Goal: Task Accomplishment & Management: Manage account settings

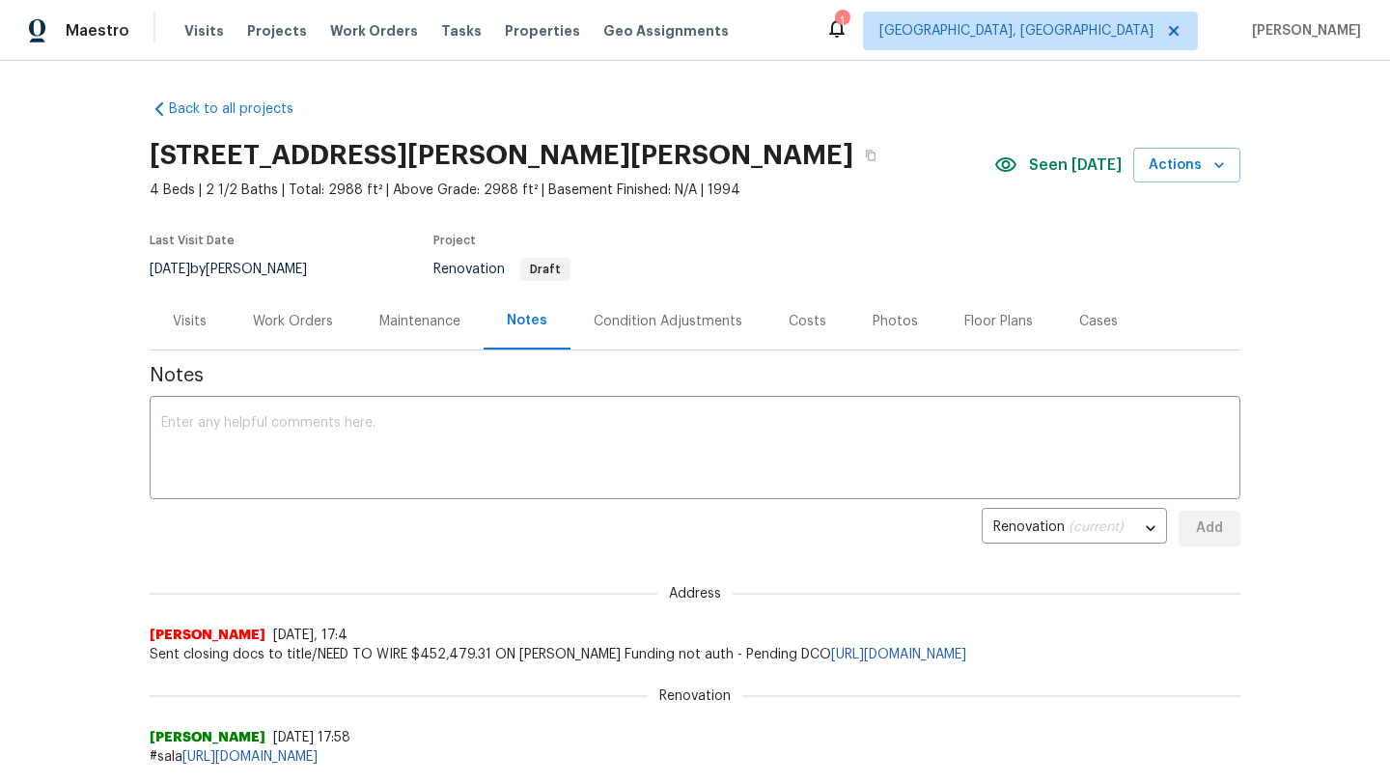
scroll to position [124, 0]
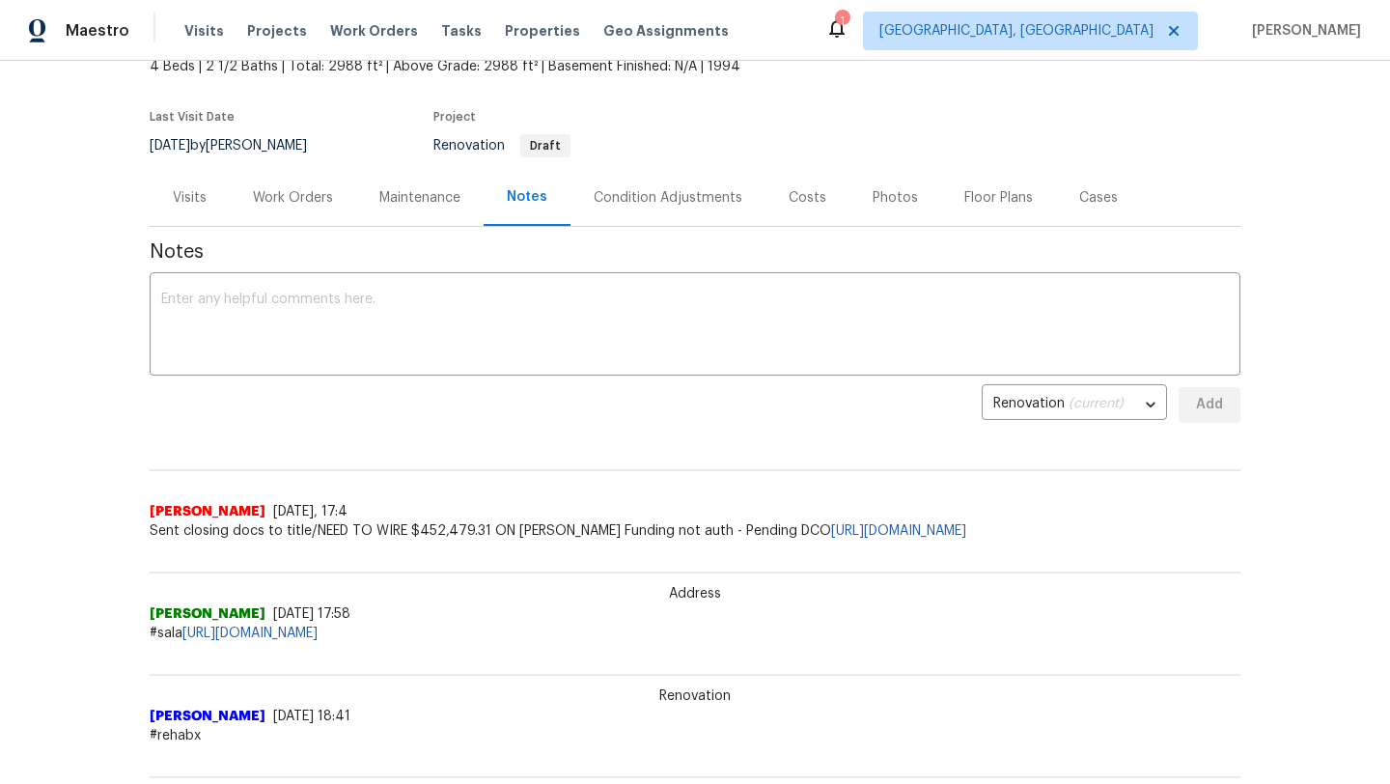
click at [190, 199] on div "Visits" at bounding box center [190, 197] width 34 height 19
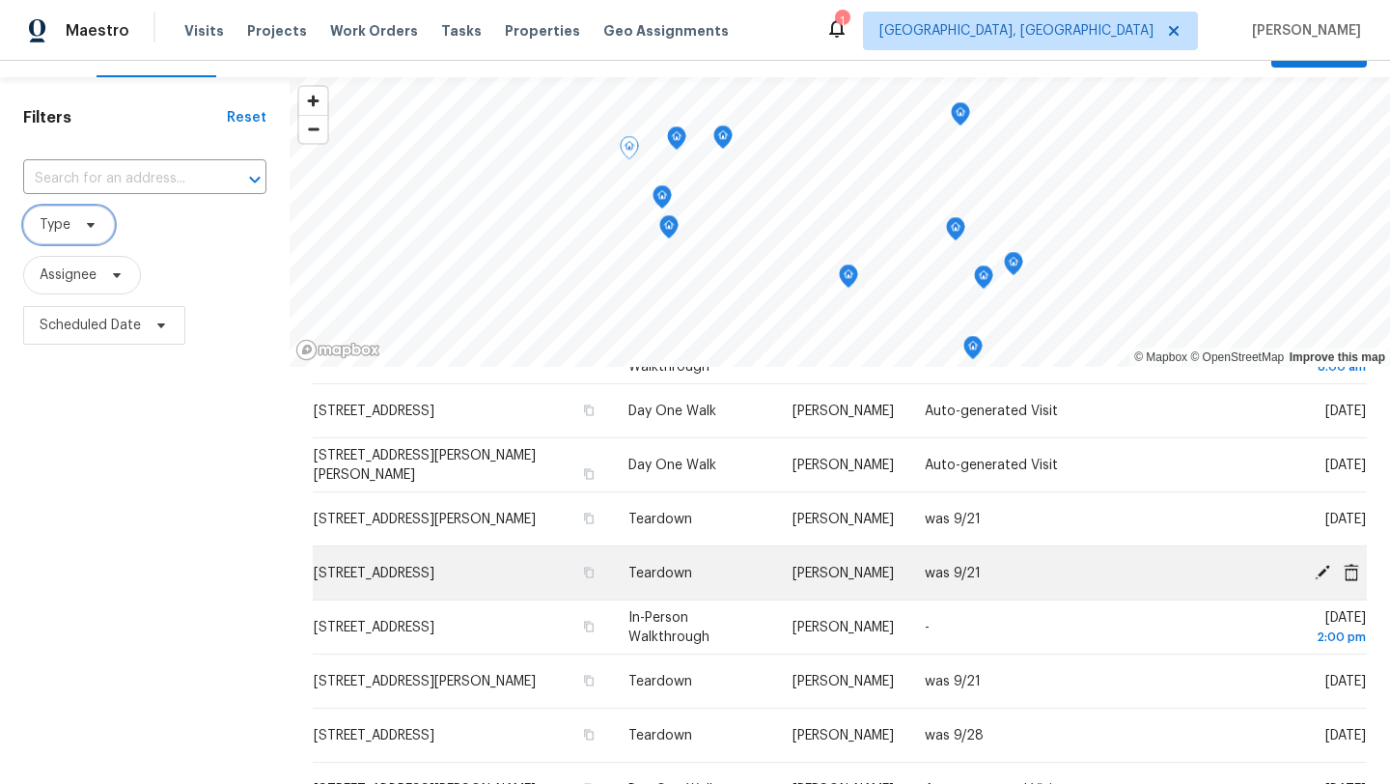
scroll to position [45, 0]
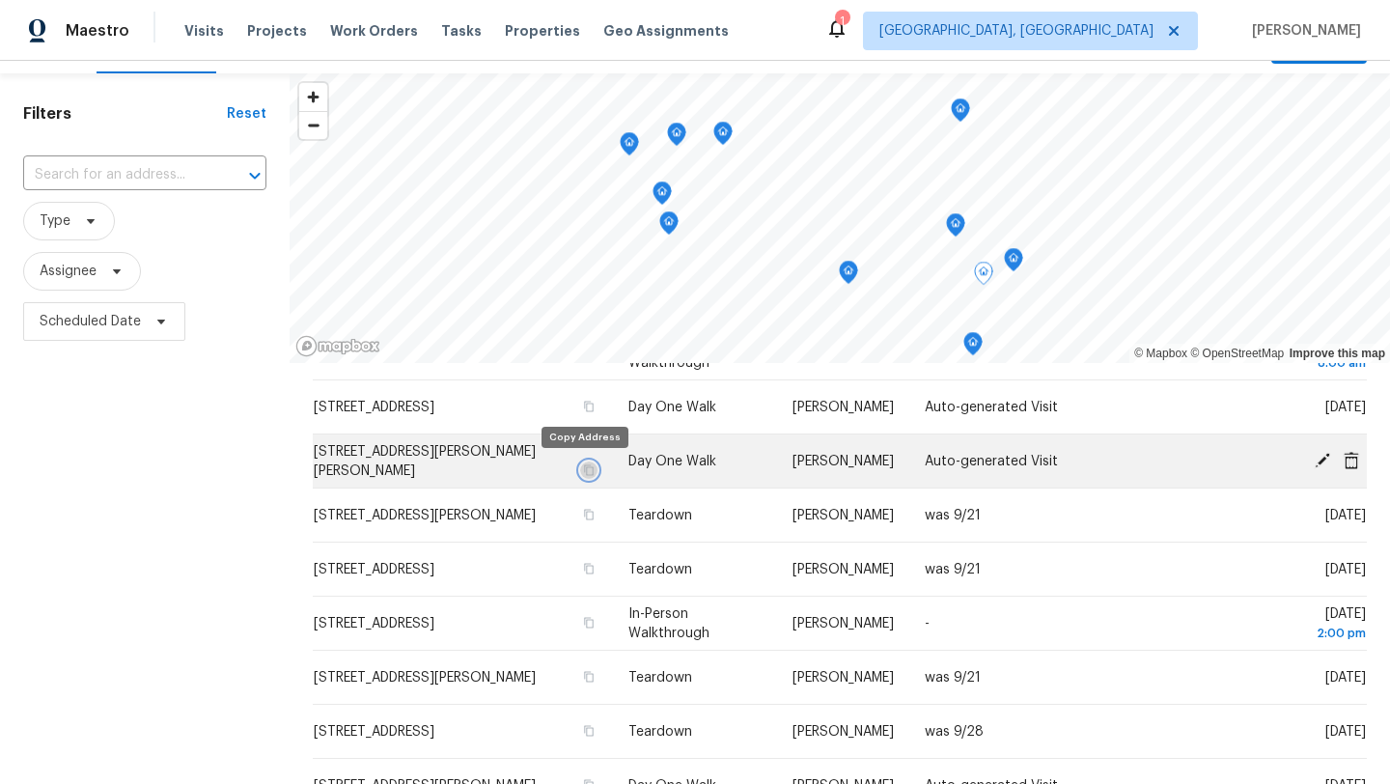
click at [584, 471] on icon "button" at bounding box center [589, 470] width 12 height 12
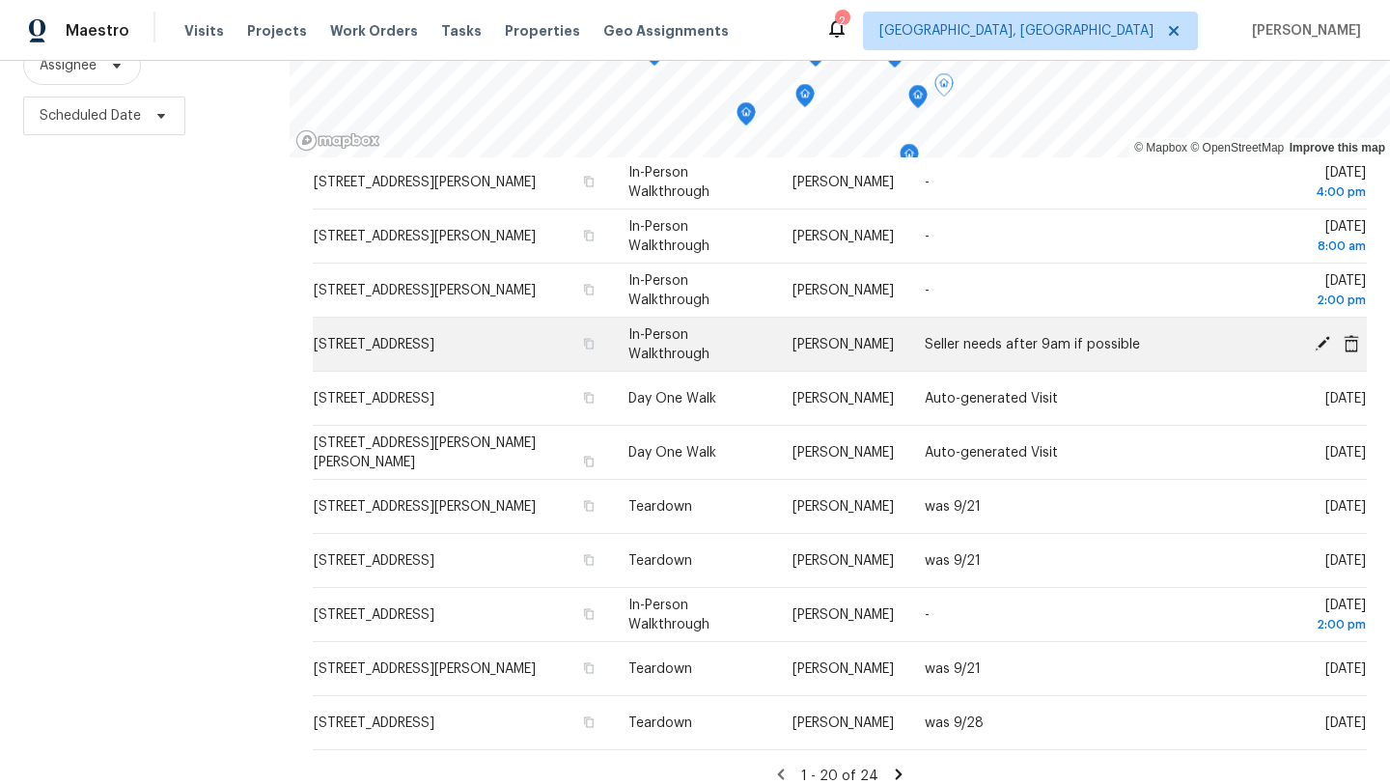
scroll to position [561, 0]
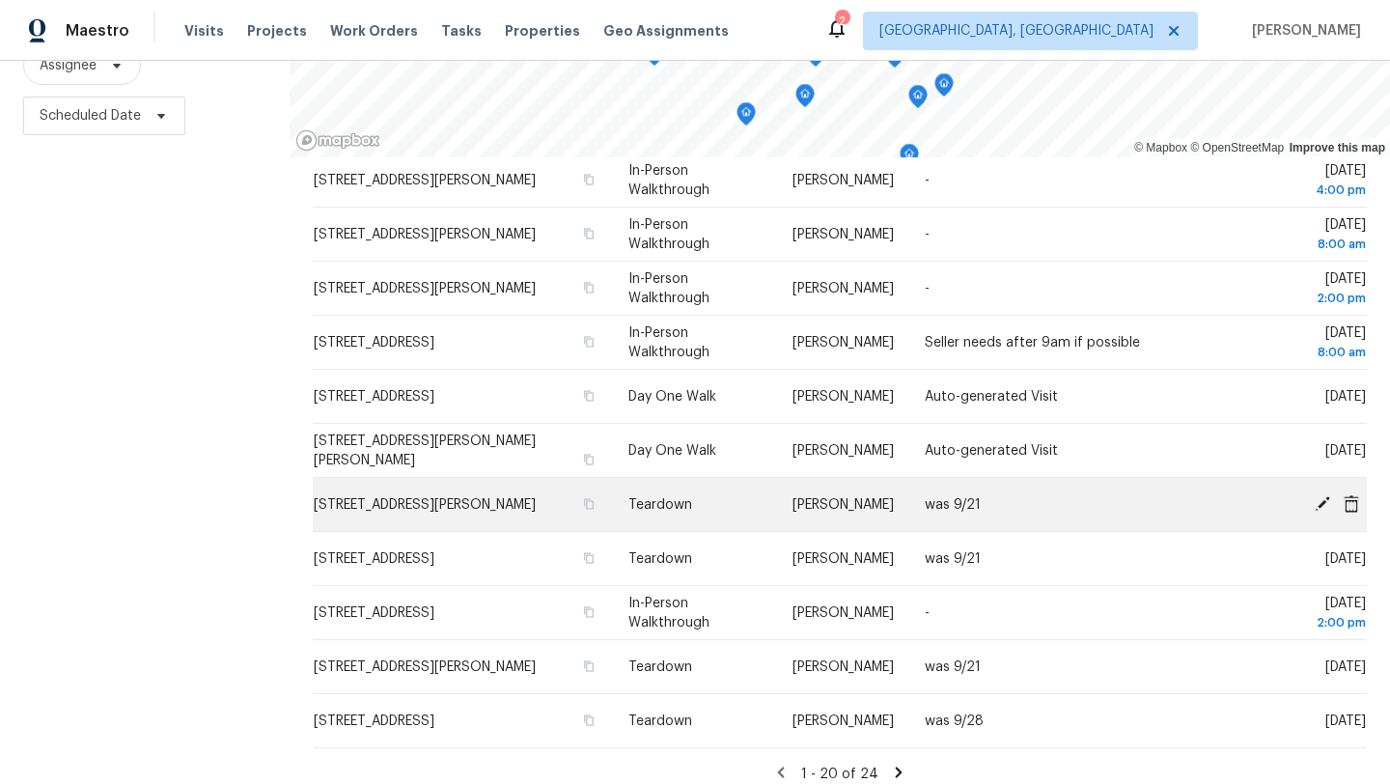
click at [1318, 507] on icon at bounding box center [1321, 502] width 15 height 15
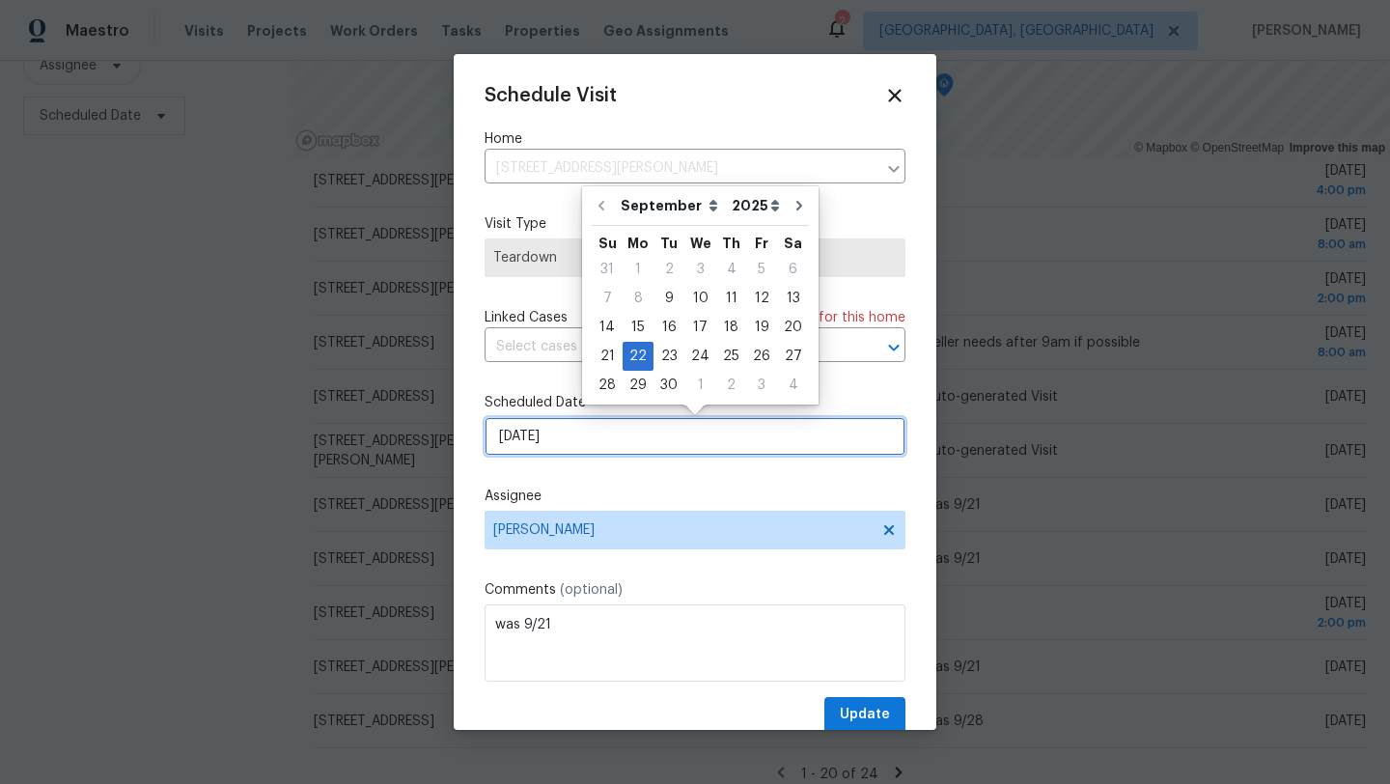
click at [570, 442] on input "[DATE]" at bounding box center [694, 436] width 421 height 39
click at [604, 355] on div "21" at bounding box center [607, 356] width 31 height 27
type input "[DATE]"
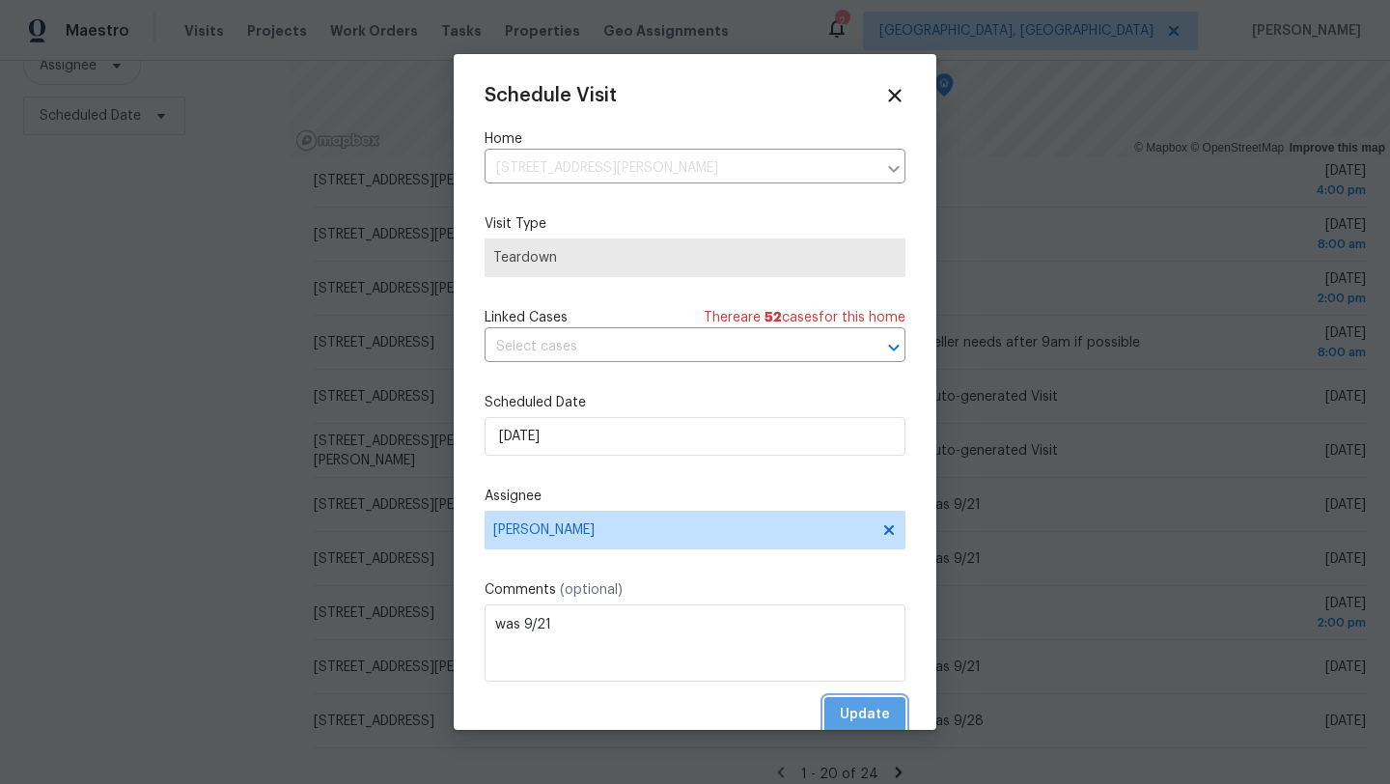
click at [867, 717] on span "Update" at bounding box center [865, 715] width 50 height 24
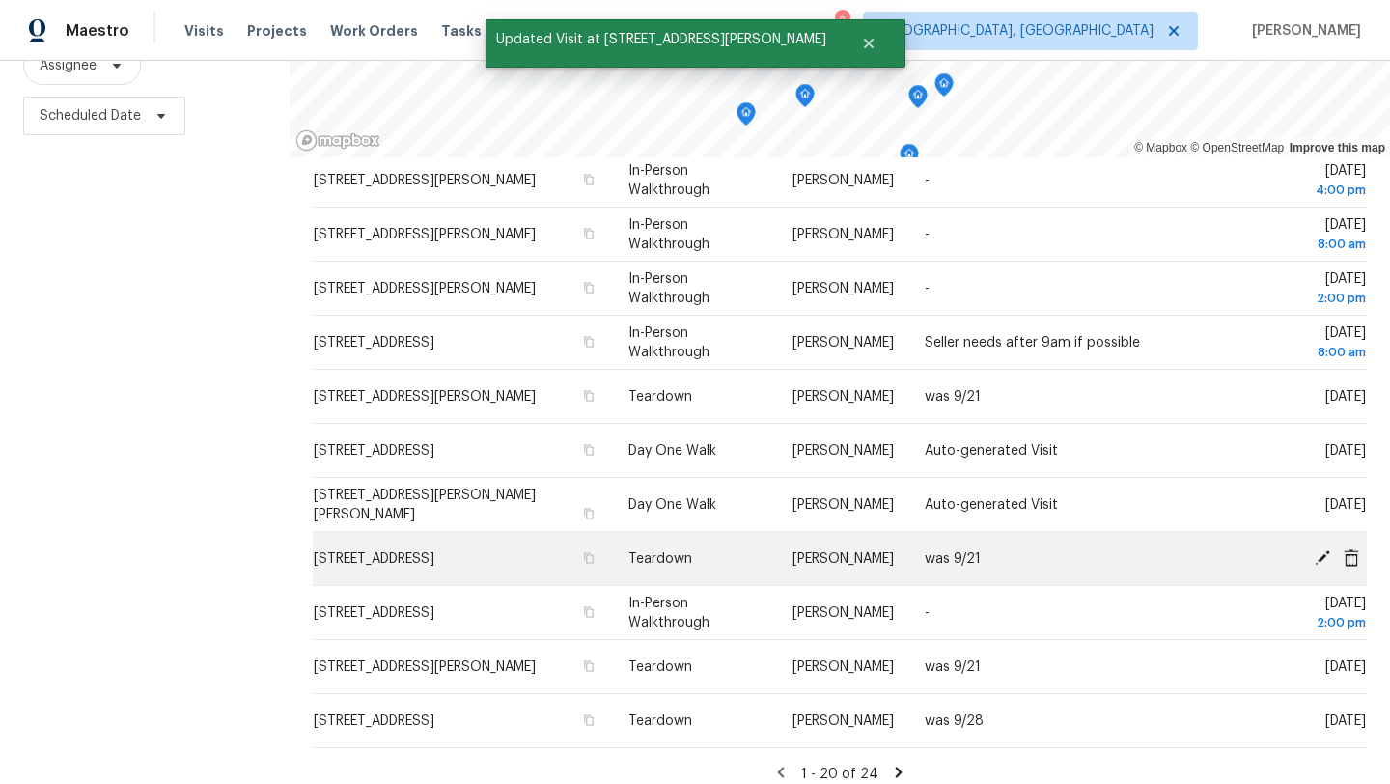
click at [1316, 557] on icon at bounding box center [1321, 556] width 17 height 17
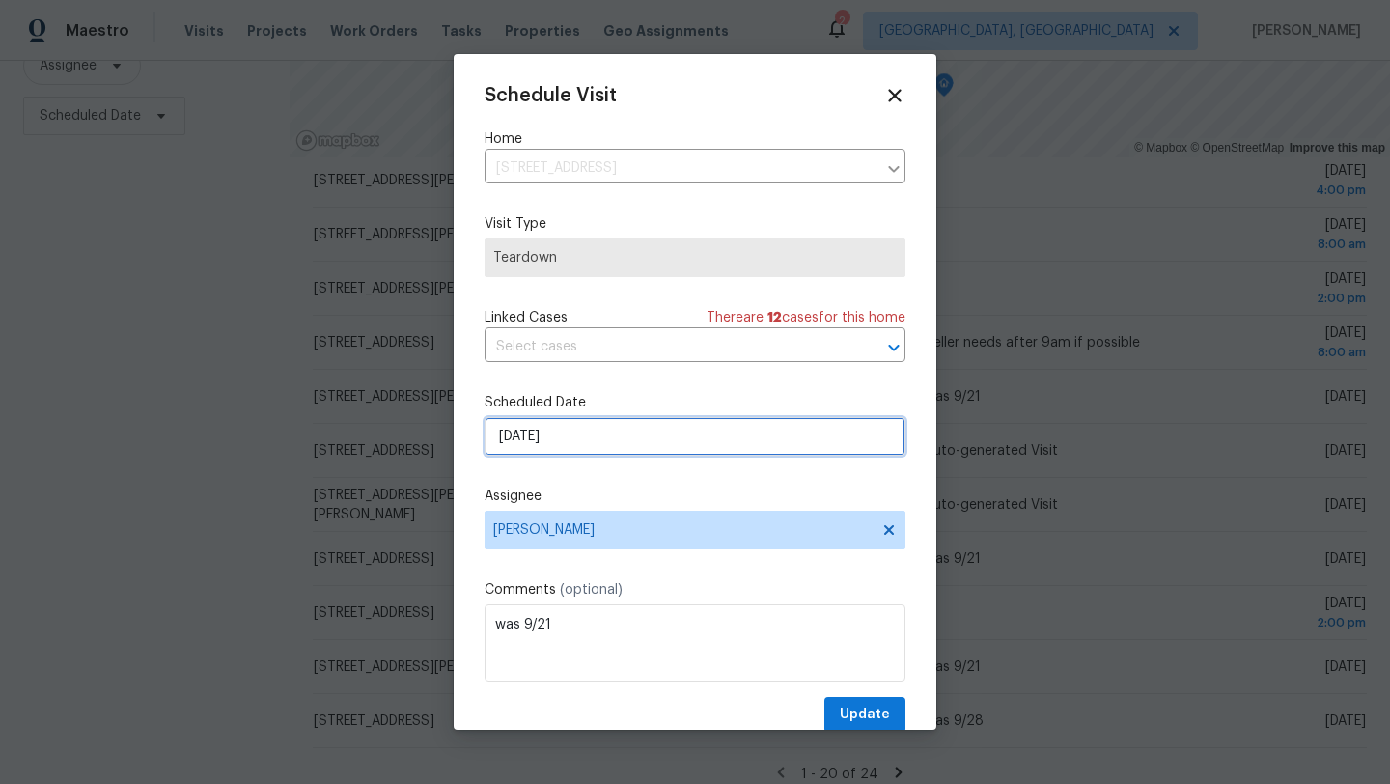
click at [544, 431] on input "[DATE]" at bounding box center [694, 436] width 421 height 39
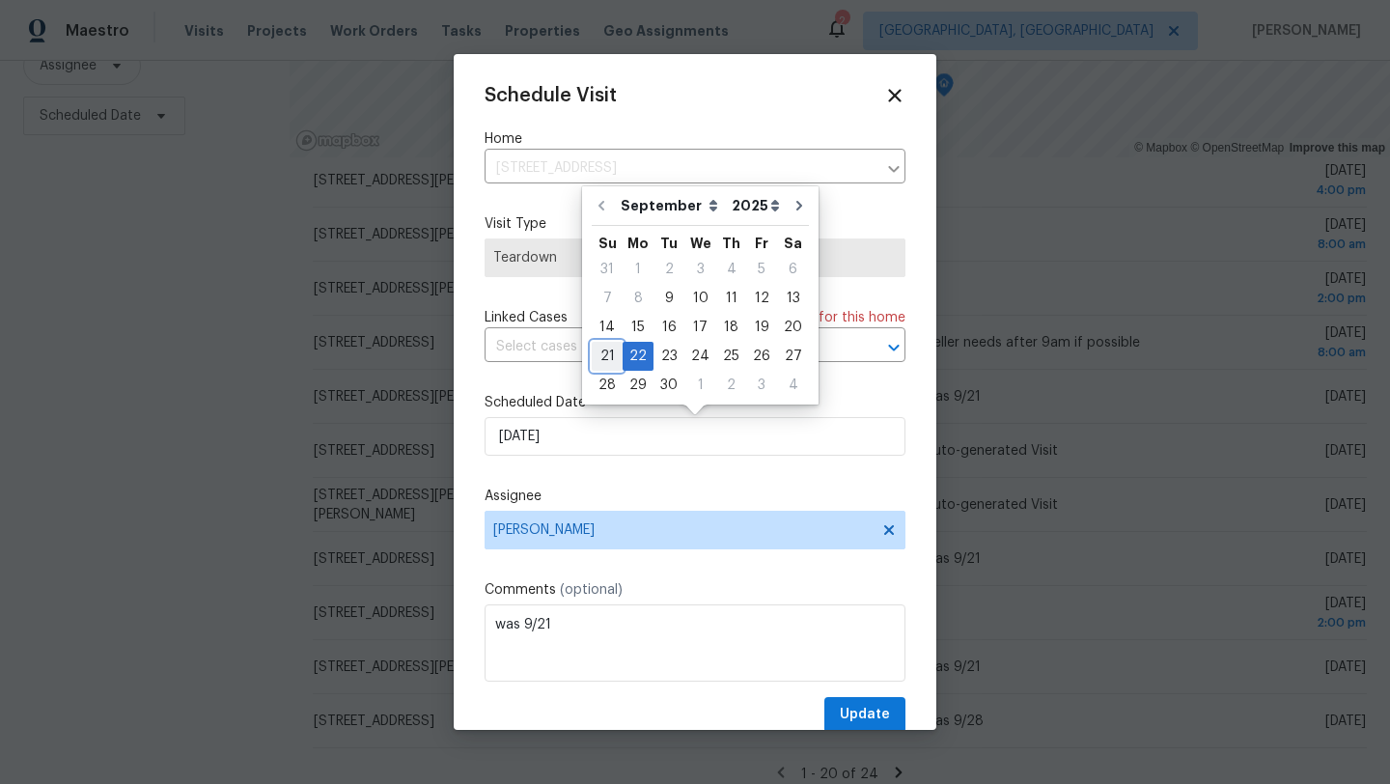
click at [605, 349] on div "21" at bounding box center [607, 356] width 31 height 27
type input "[DATE]"
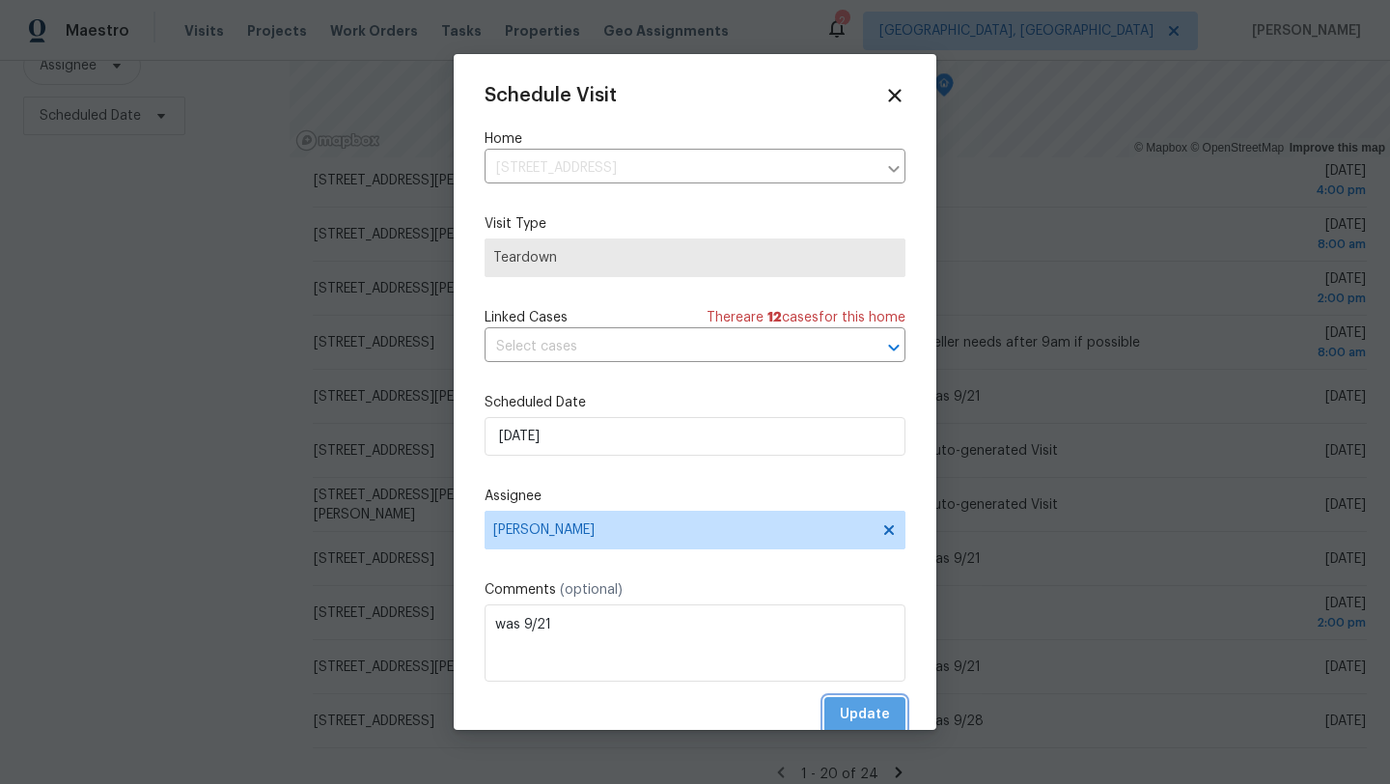
click at [860, 720] on span "Update" at bounding box center [865, 715] width 50 height 24
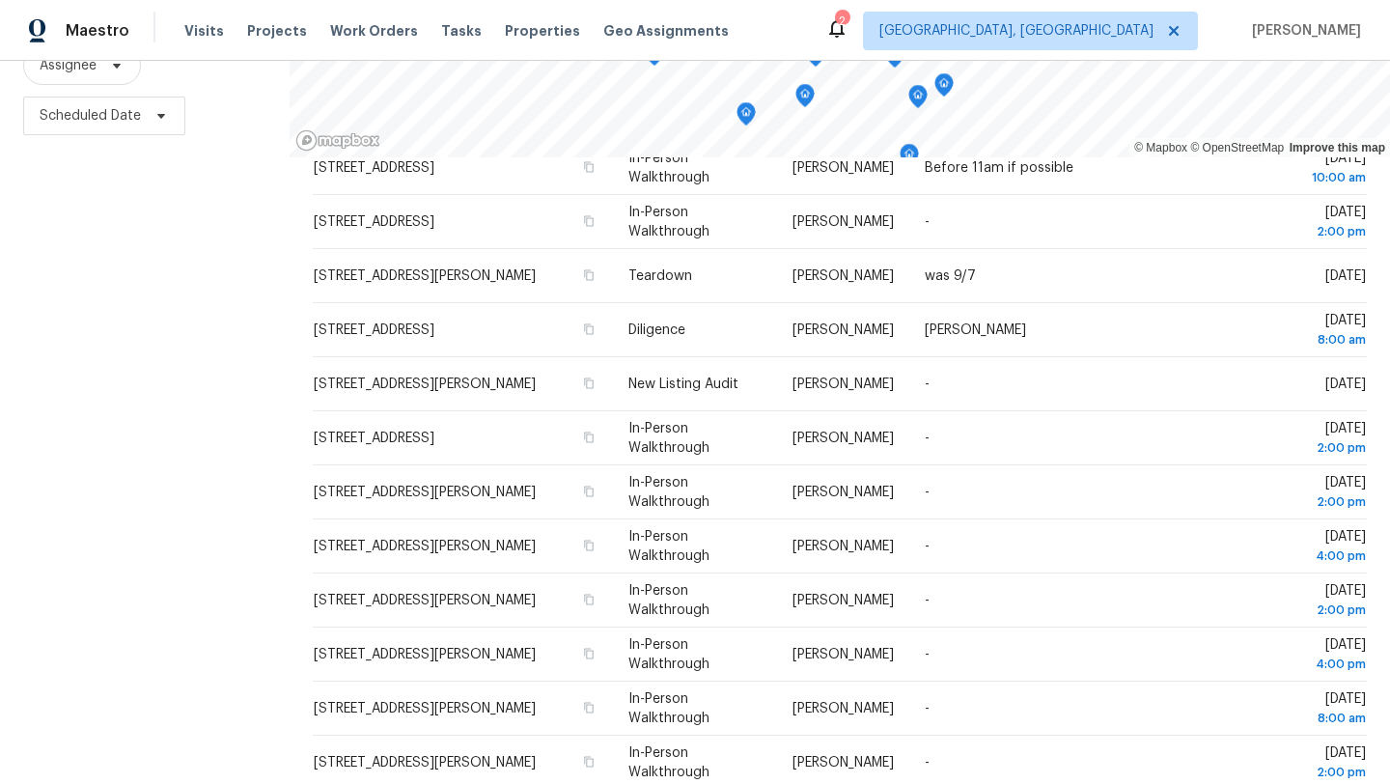
scroll to position [89, 0]
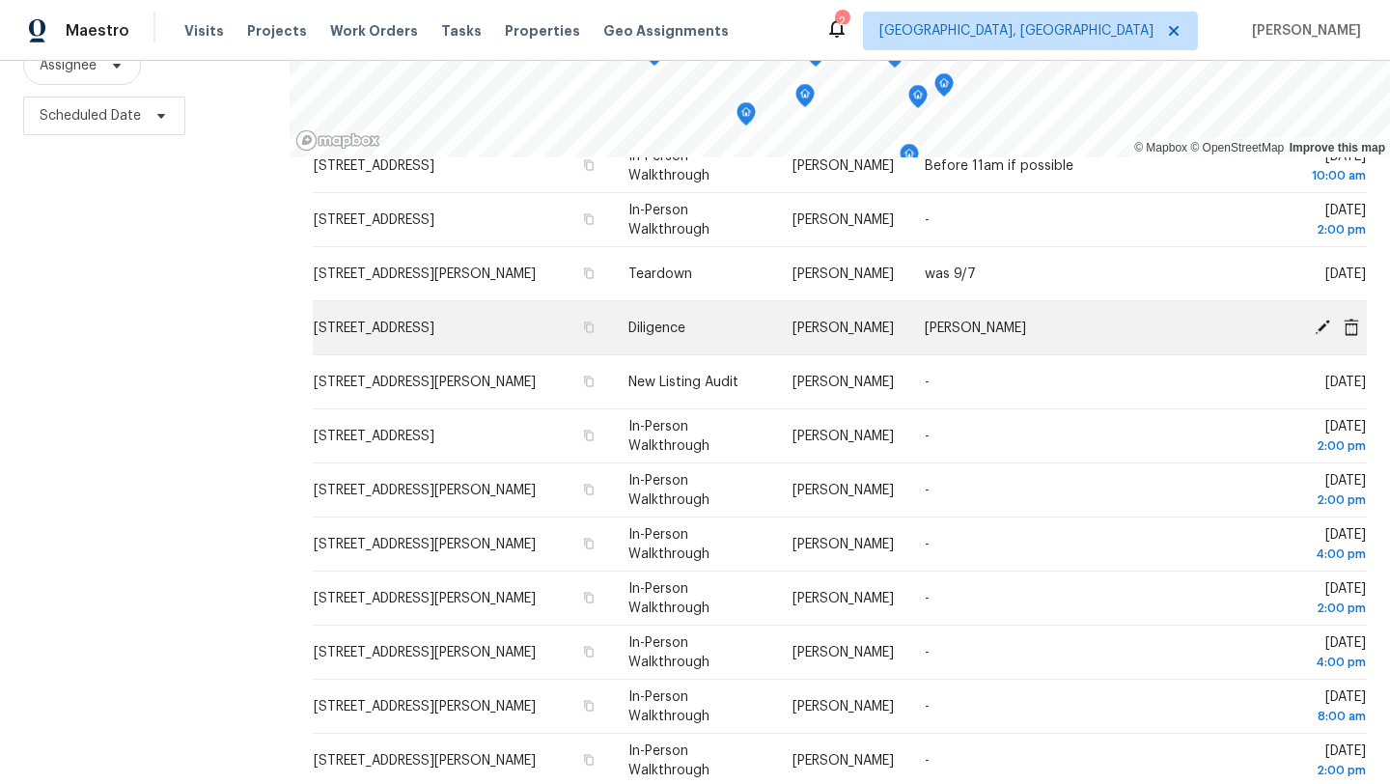
click at [434, 331] on span "[STREET_ADDRESS]" at bounding box center [374, 328] width 121 height 14
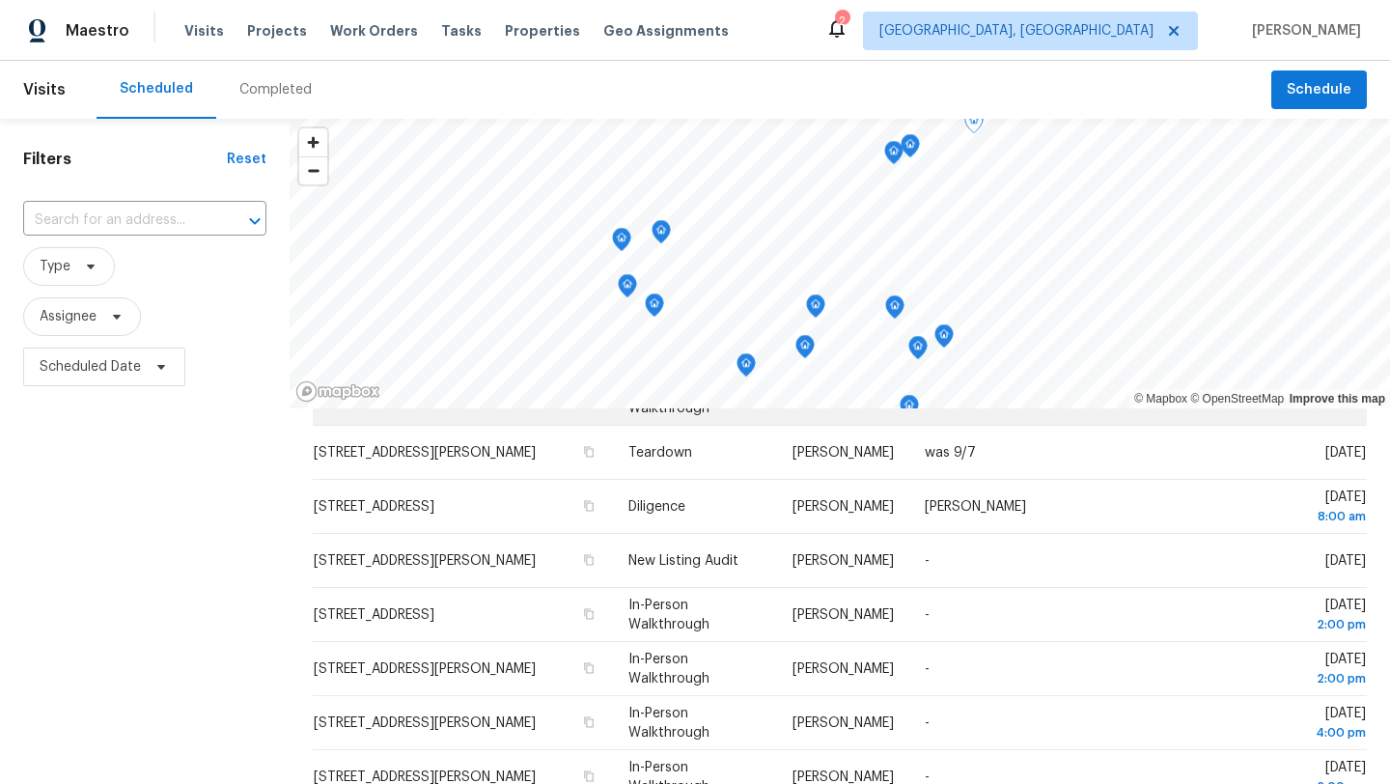
scroll to position [168, 0]
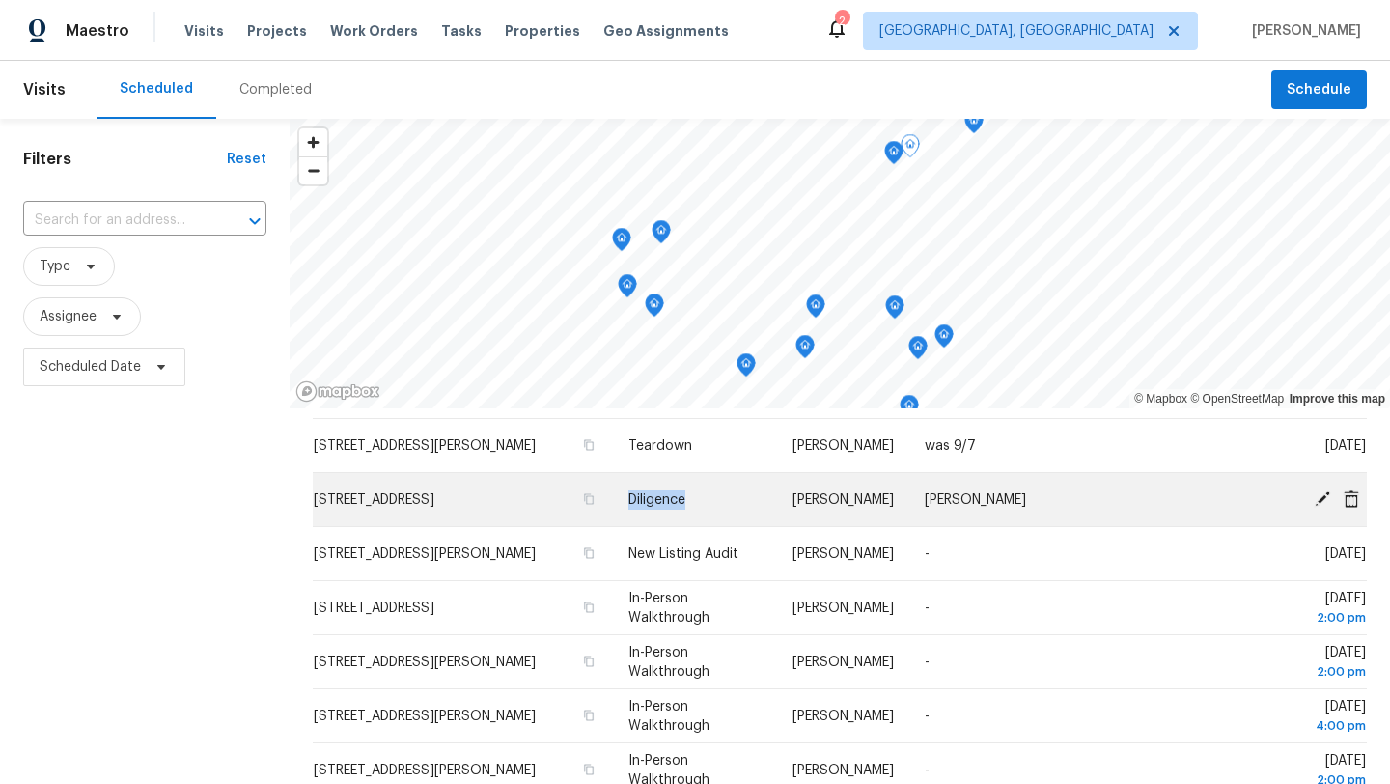
drag, startPoint x: 702, startPoint y: 500, endPoint x: 624, endPoint y: 507, distance: 77.5
click at [624, 507] on td "Diligence" at bounding box center [695, 500] width 164 height 54
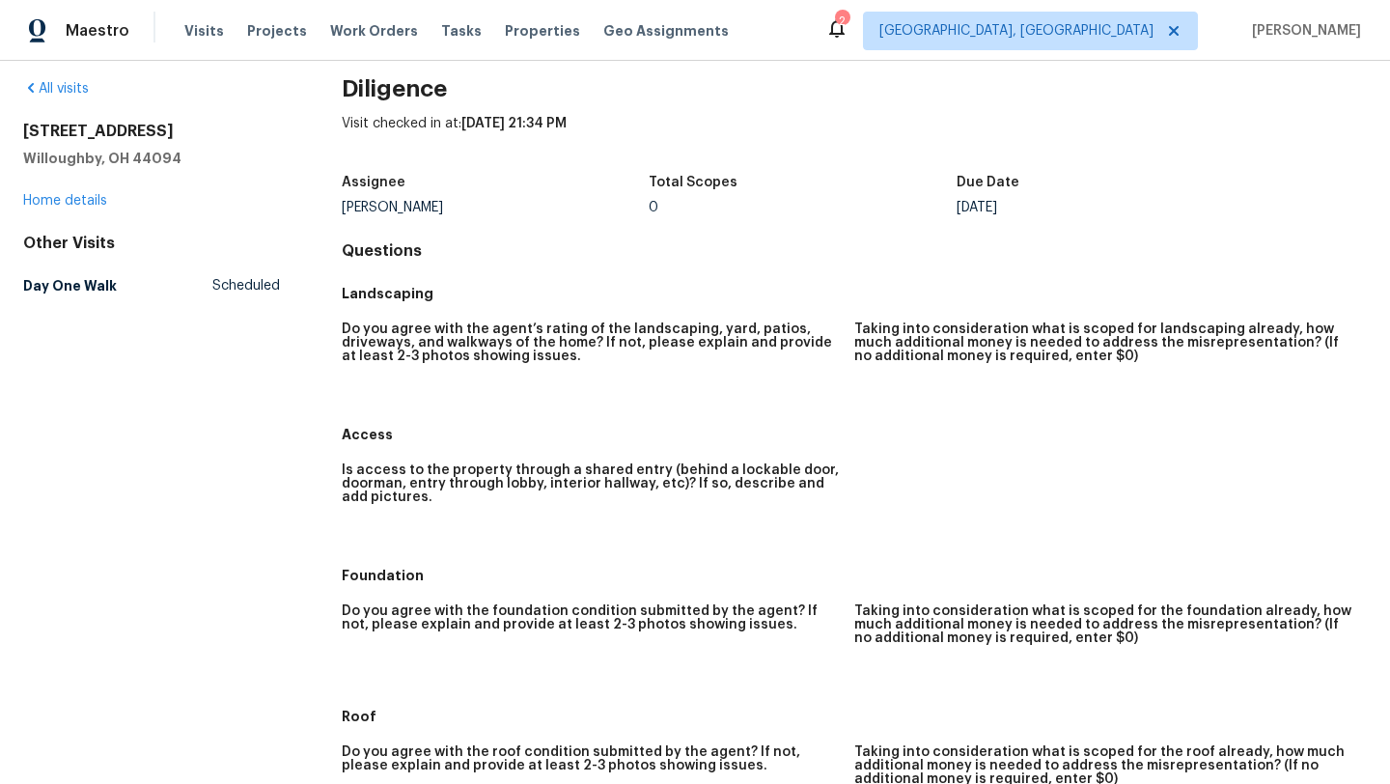
scroll to position [14, 0]
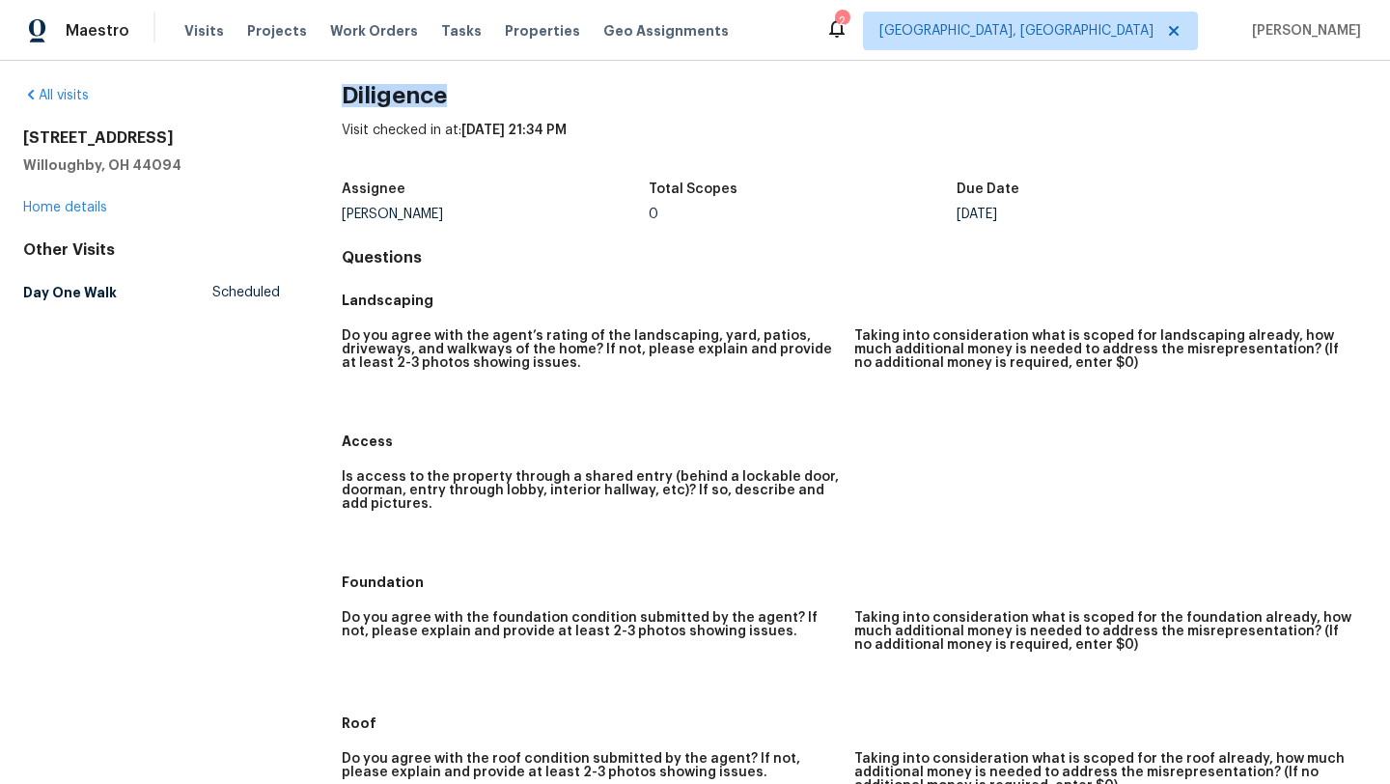
drag, startPoint x: 338, startPoint y: 99, endPoint x: 449, endPoint y: 99, distance: 111.0
copy h2 "Diligence"
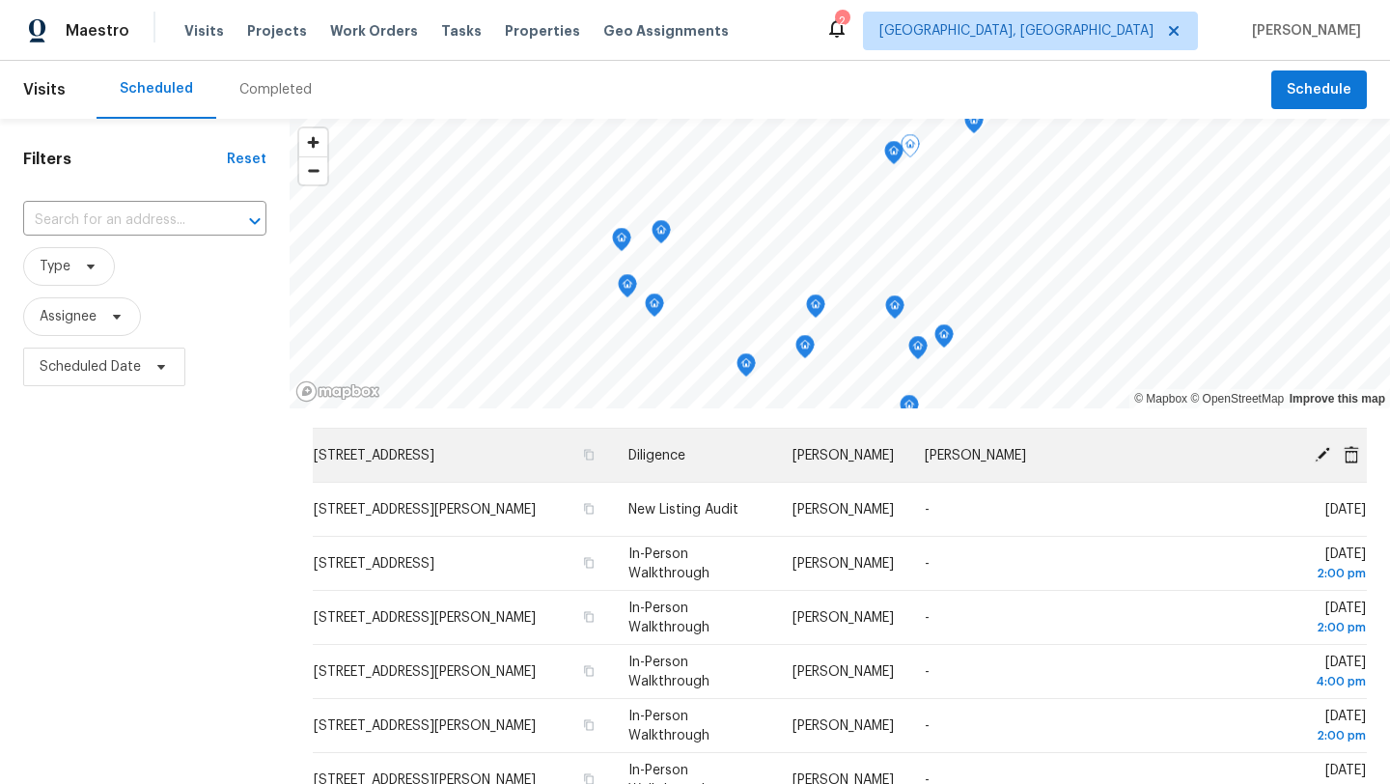
scroll to position [239, 0]
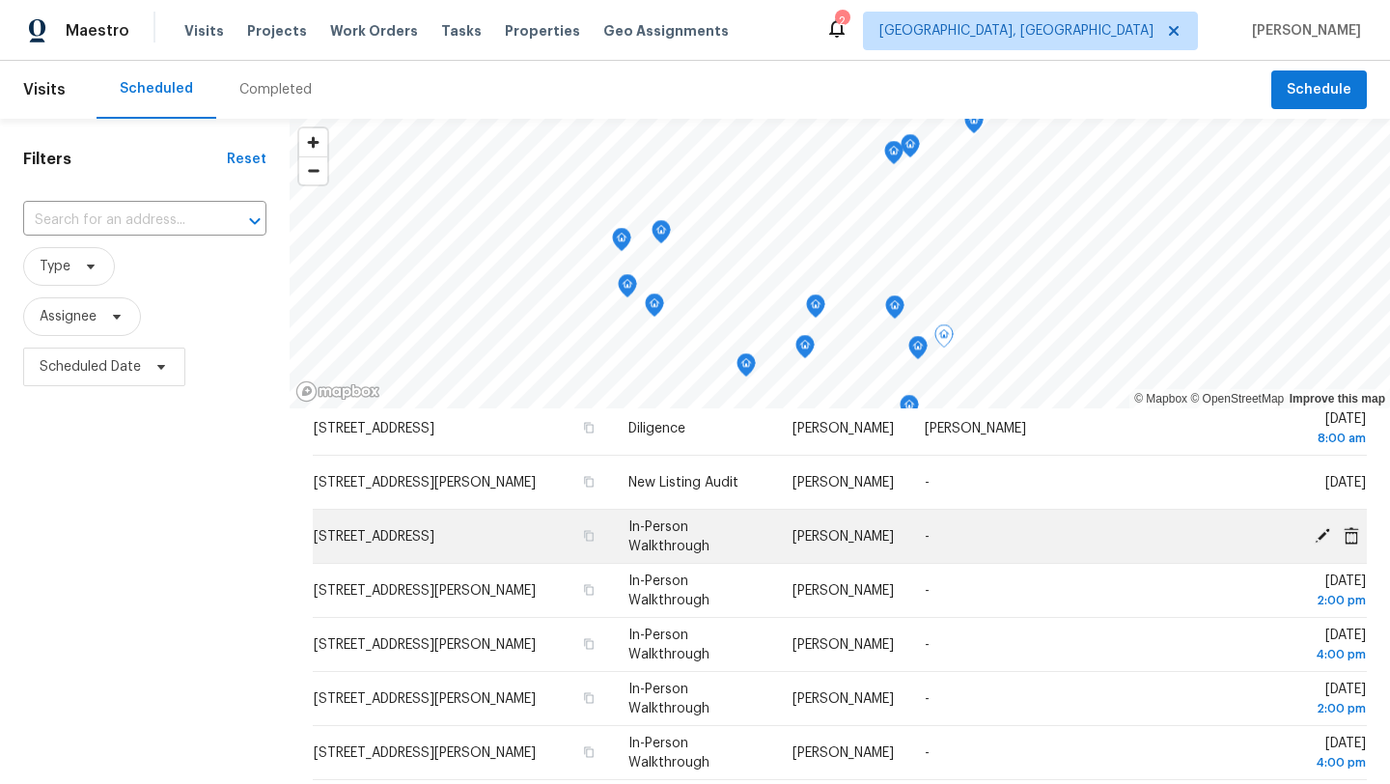
click at [1319, 535] on icon at bounding box center [1321, 534] width 15 height 15
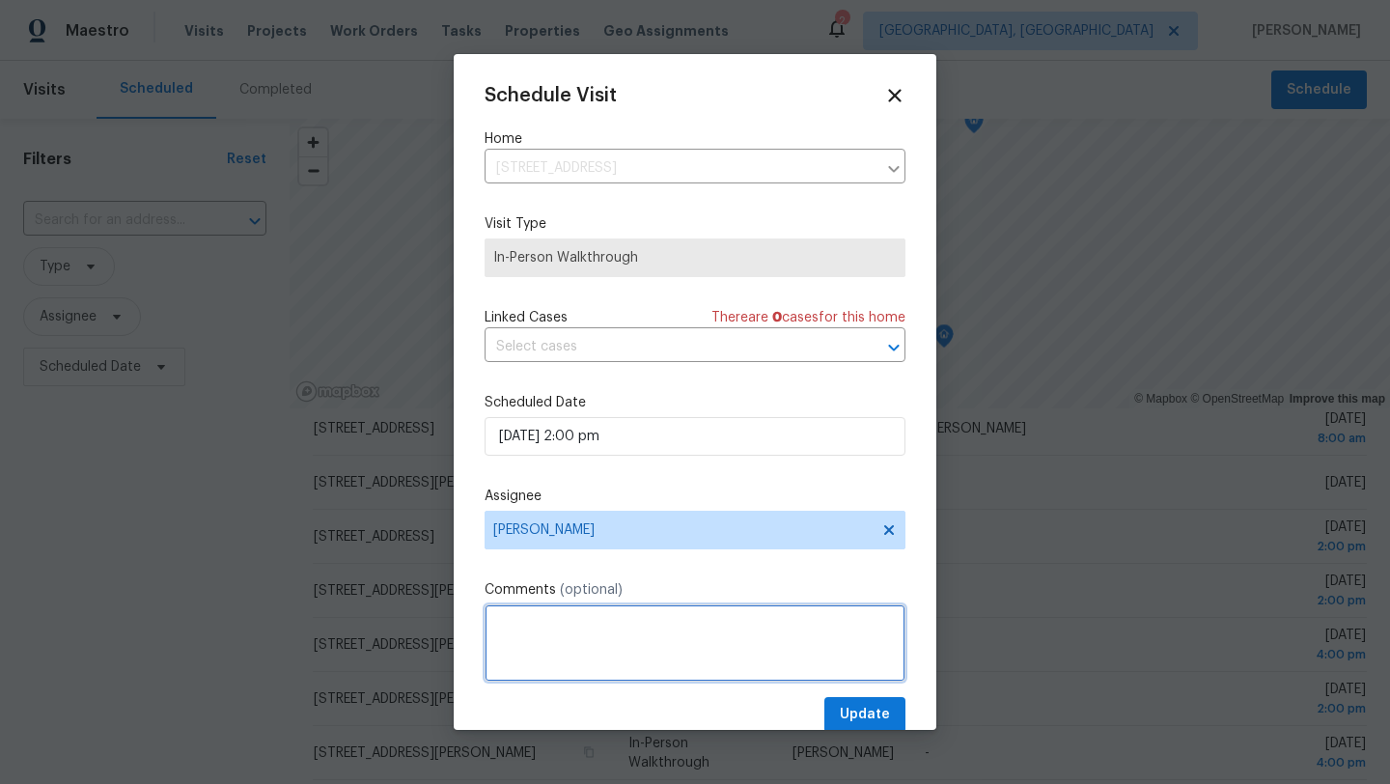
click at [569, 651] on textarea at bounding box center [694, 642] width 421 height 77
type textarea "becky"
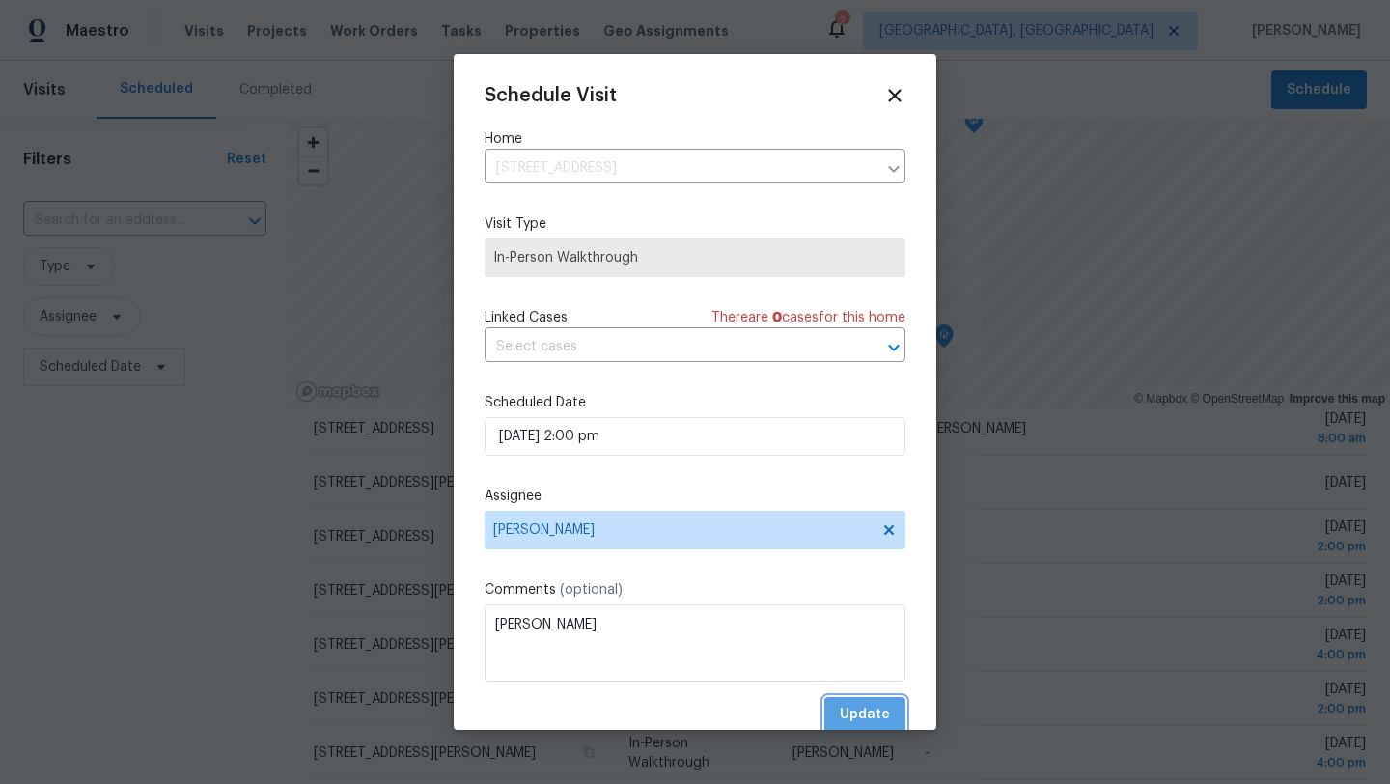
click at [888, 711] on span "Update" at bounding box center [865, 715] width 50 height 24
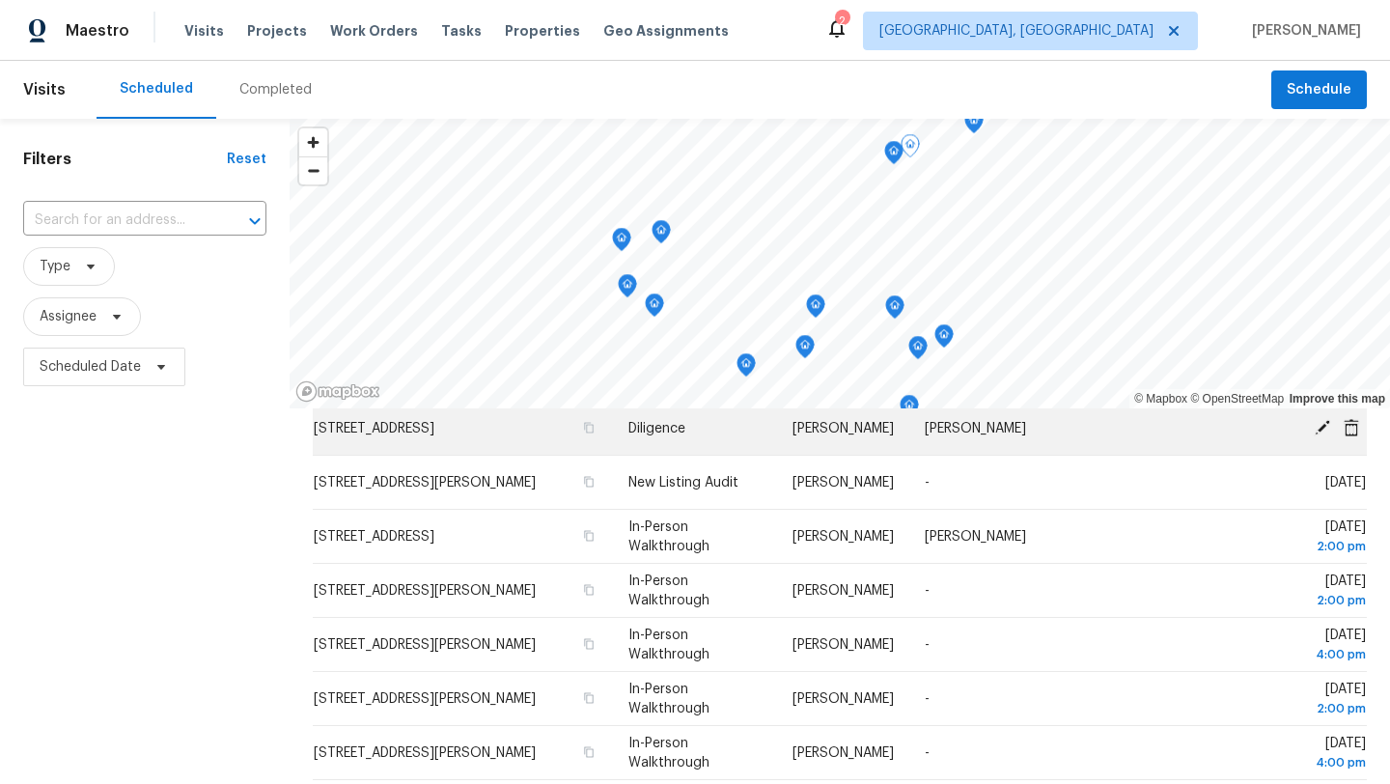
click at [1316, 427] on icon at bounding box center [1321, 426] width 17 height 17
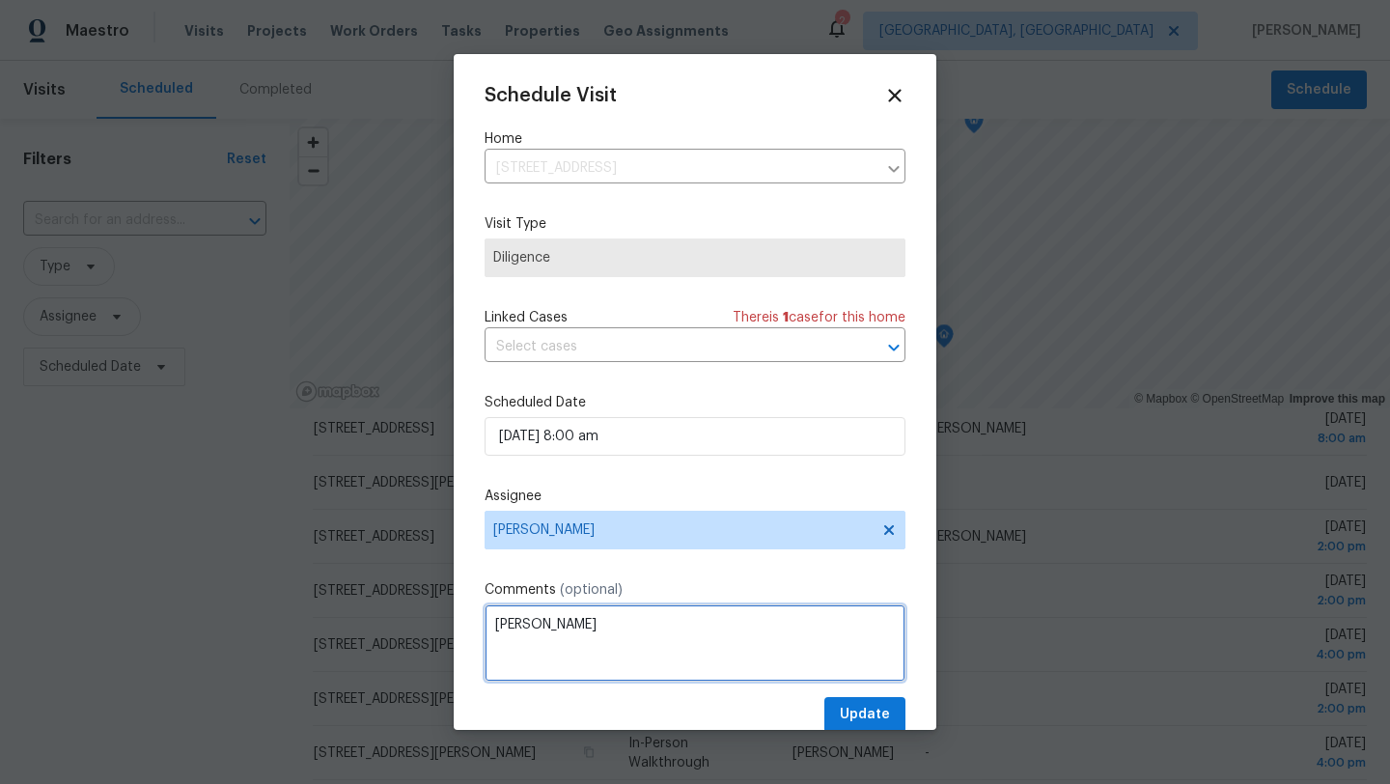
drag, startPoint x: 543, startPoint y: 623, endPoint x: 436, endPoint y: 622, distance: 107.1
click at [436, 622] on div "Schedule Visit Home 3835 E 364th St, Willoughby, OH 44094 ​ Visit Type Diligenc…" at bounding box center [695, 392] width 1390 height 784
type textarea "Marissa"
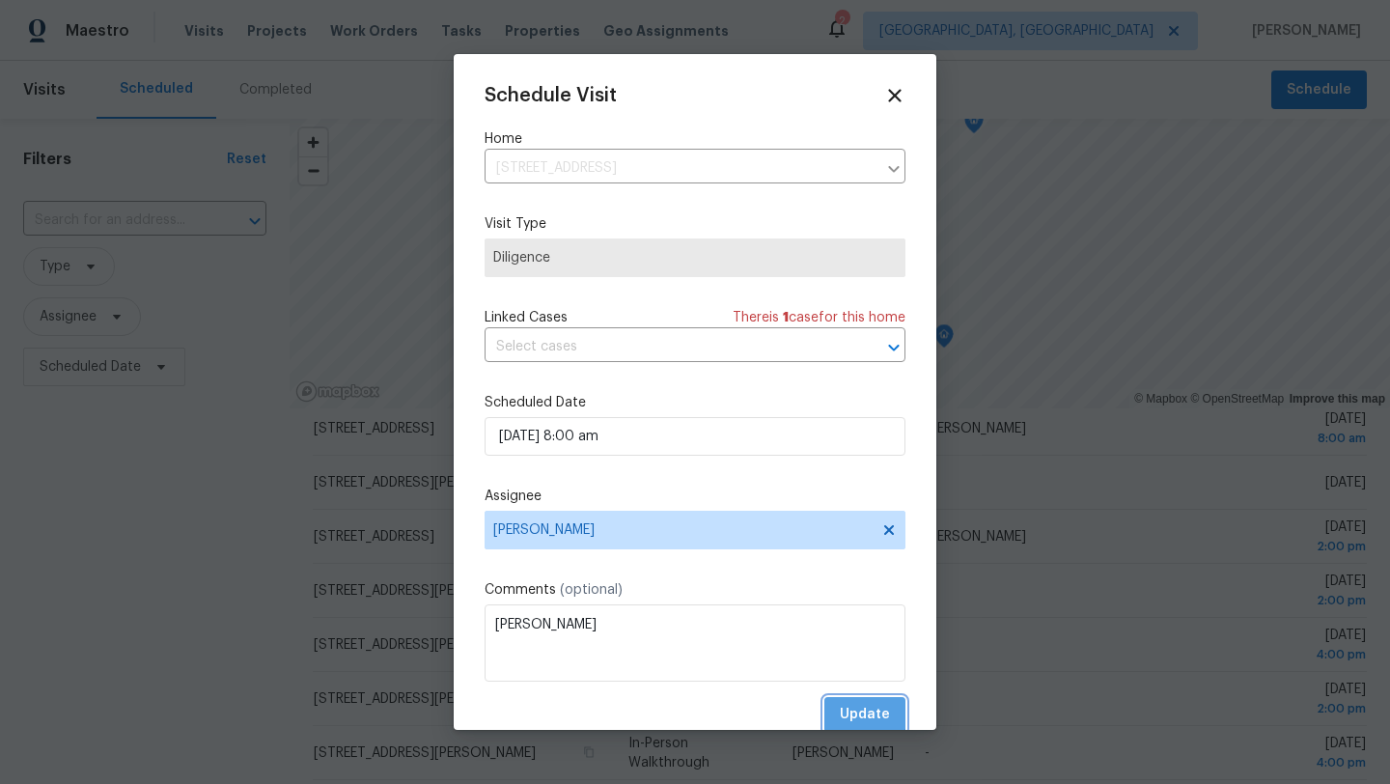
click at [861, 712] on span "Update" at bounding box center [865, 715] width 50 height 24
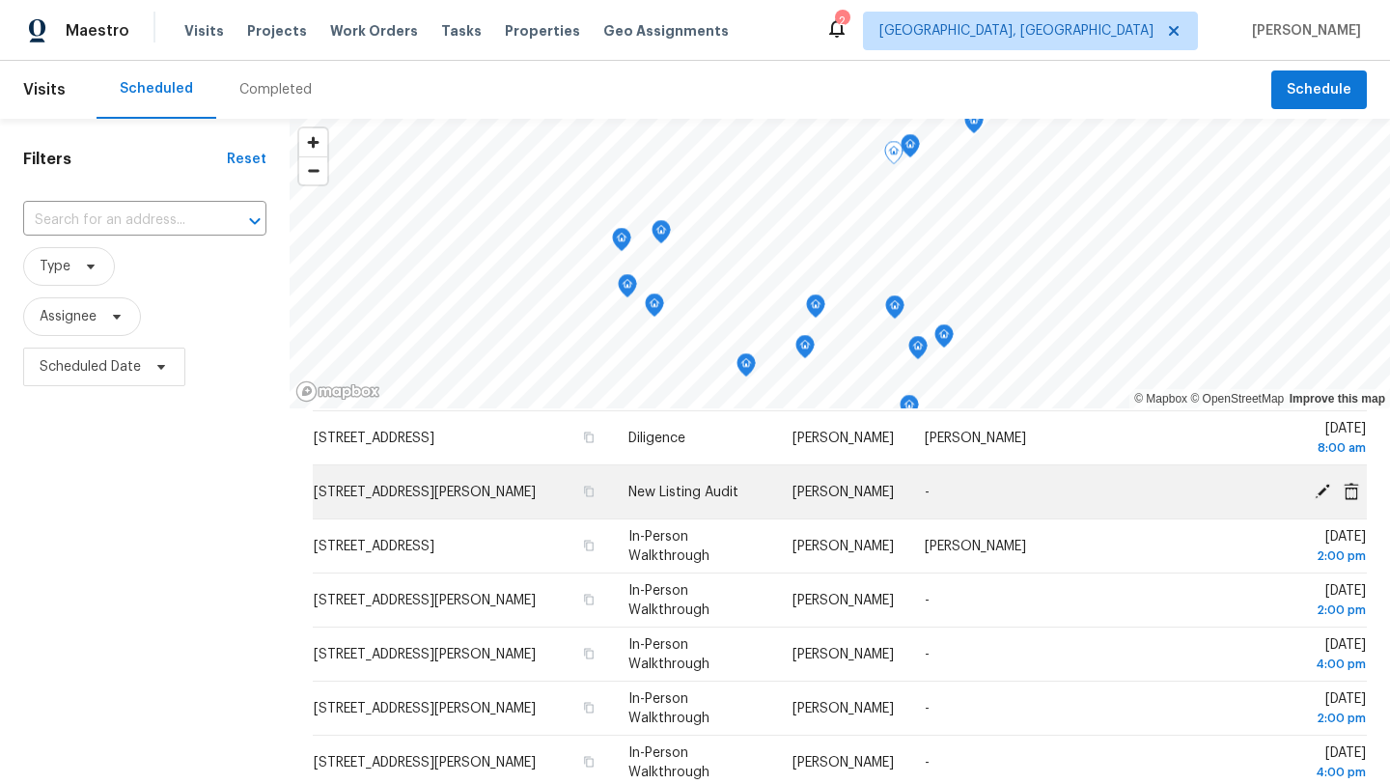
scroll to position [240, 0]
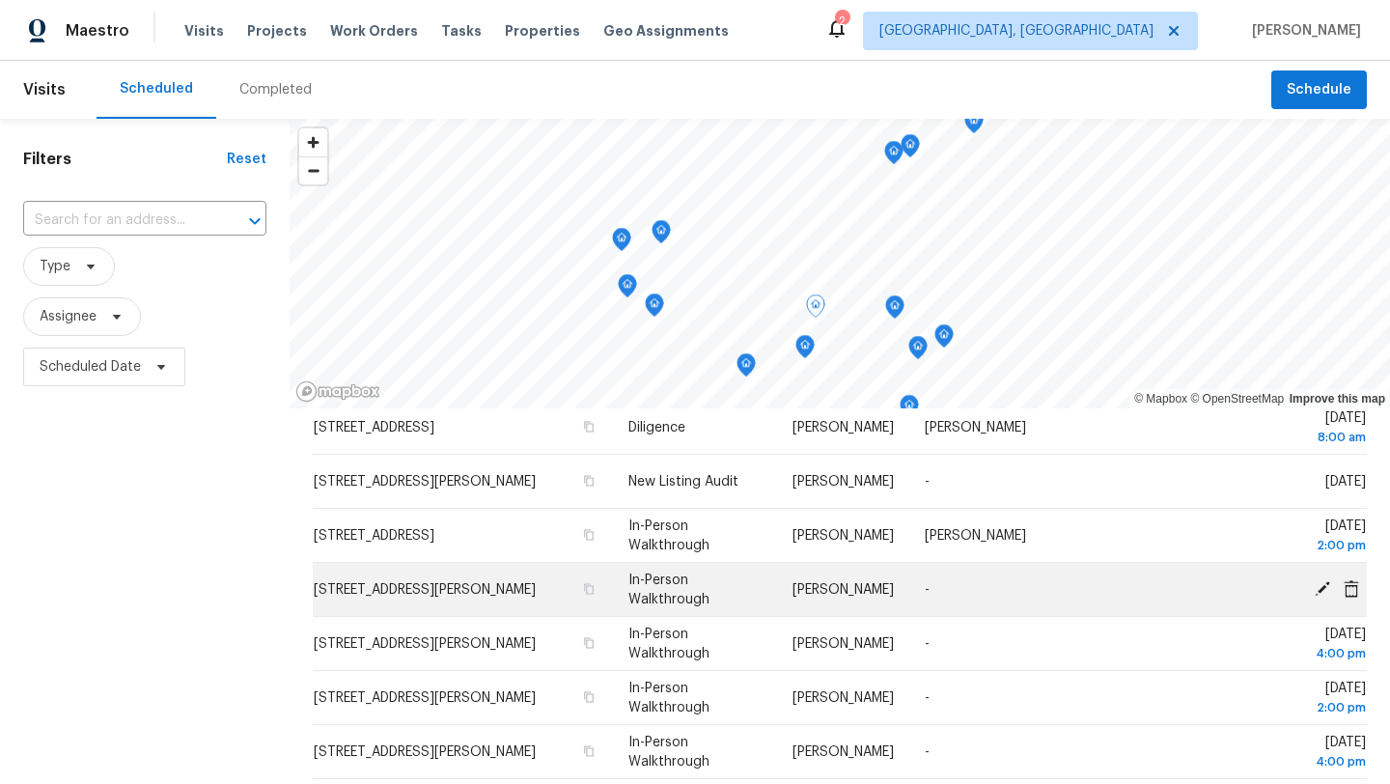
click at [1316, 591] on icon at bounding box center [1321, 587] width 15 height 15
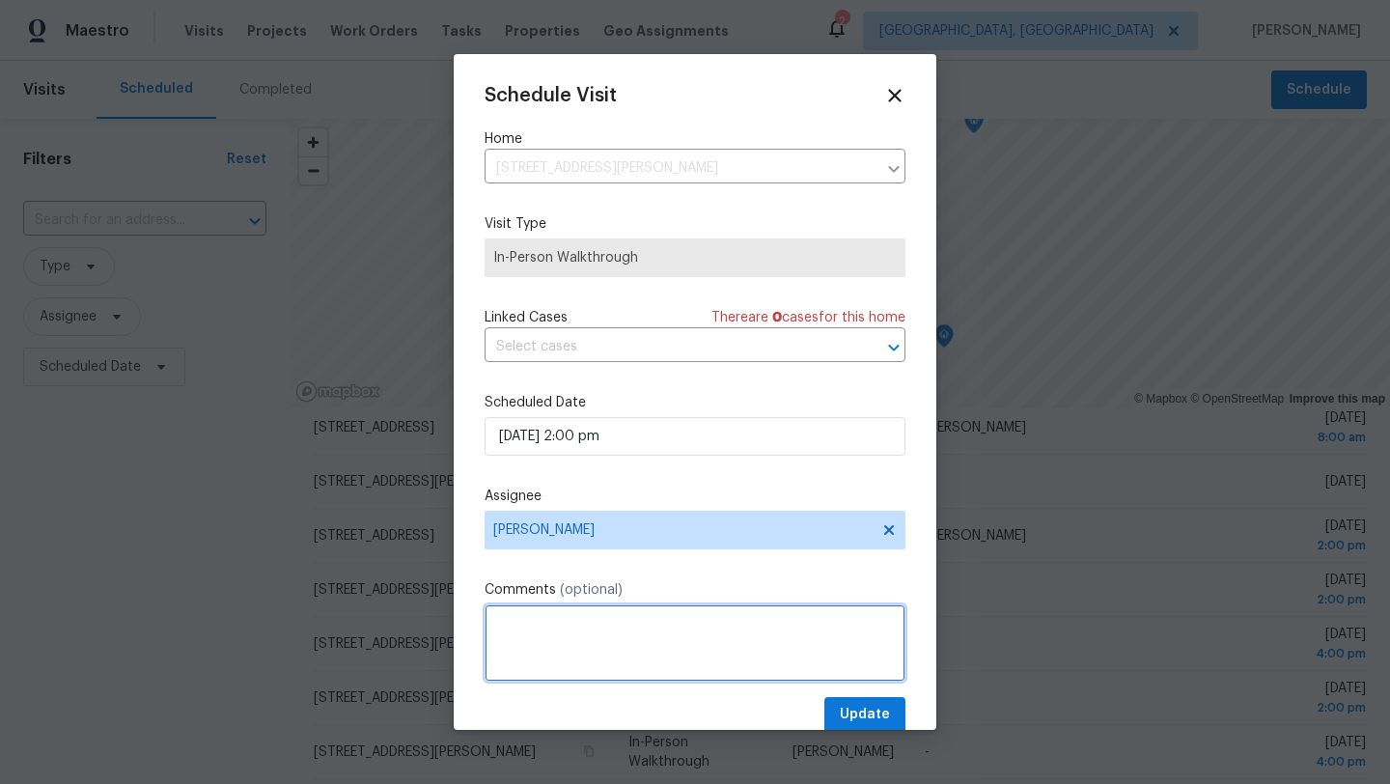
click at [534, 626] on textarea at bounding box center [694, 642] width 421 height 77
type textarea "Marissa"
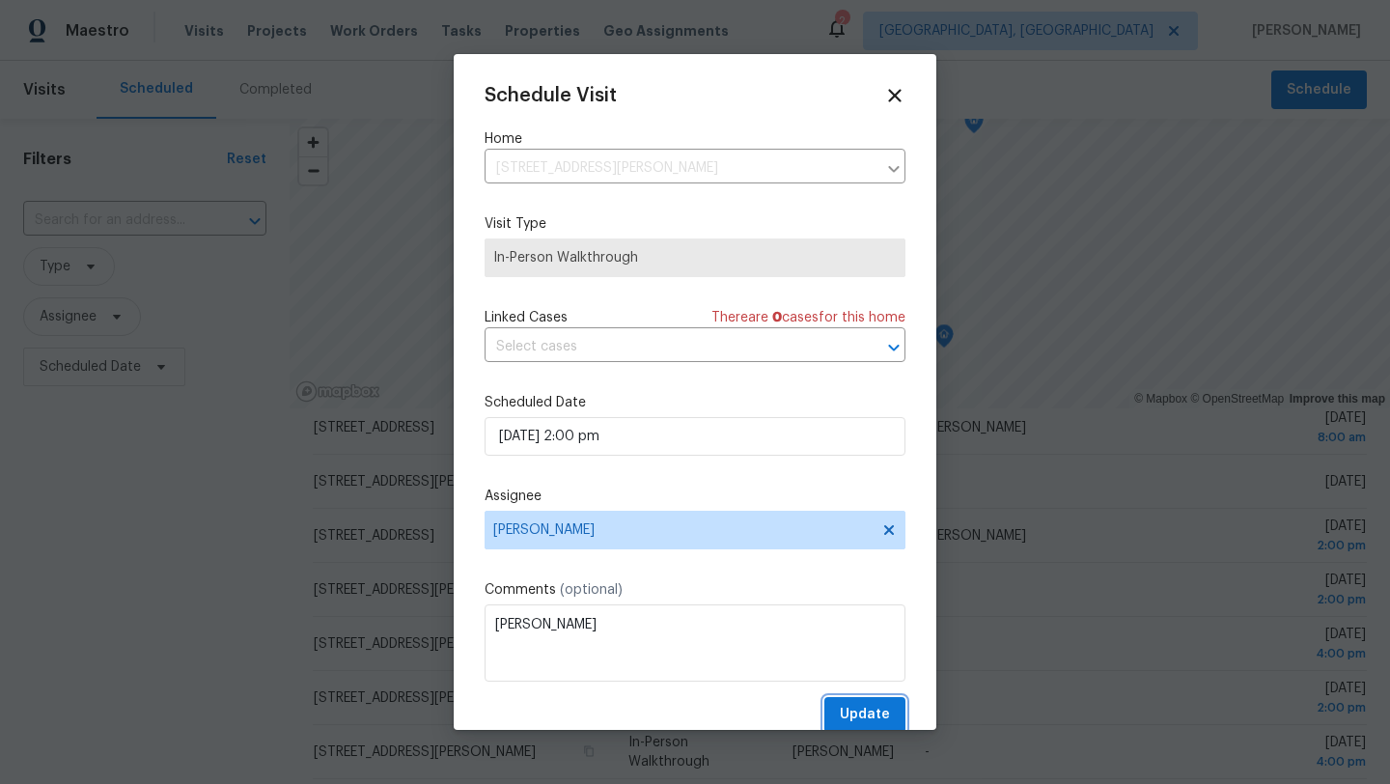
click at [868, 704] on span "Update" at bounding box center [865, 715] width 50 height 24
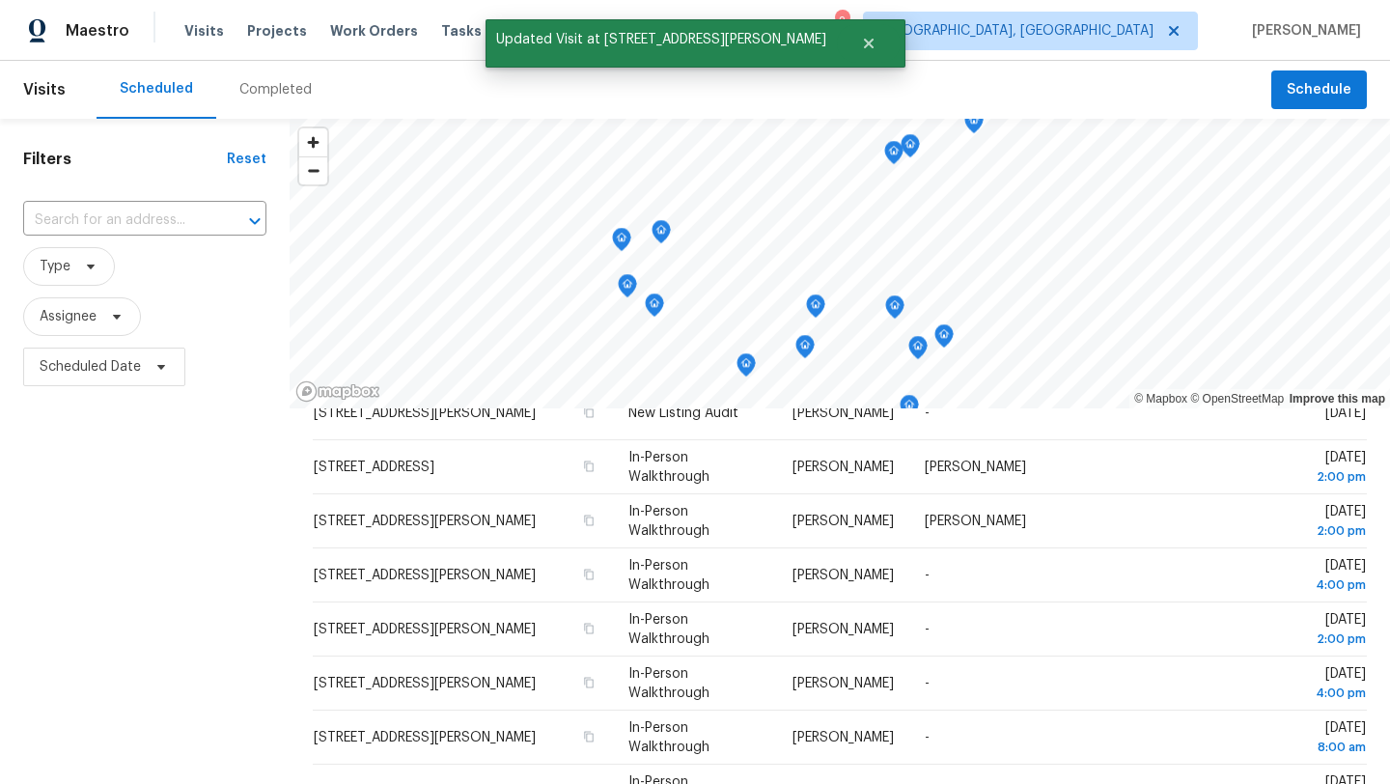
scroll to position [318, 0]
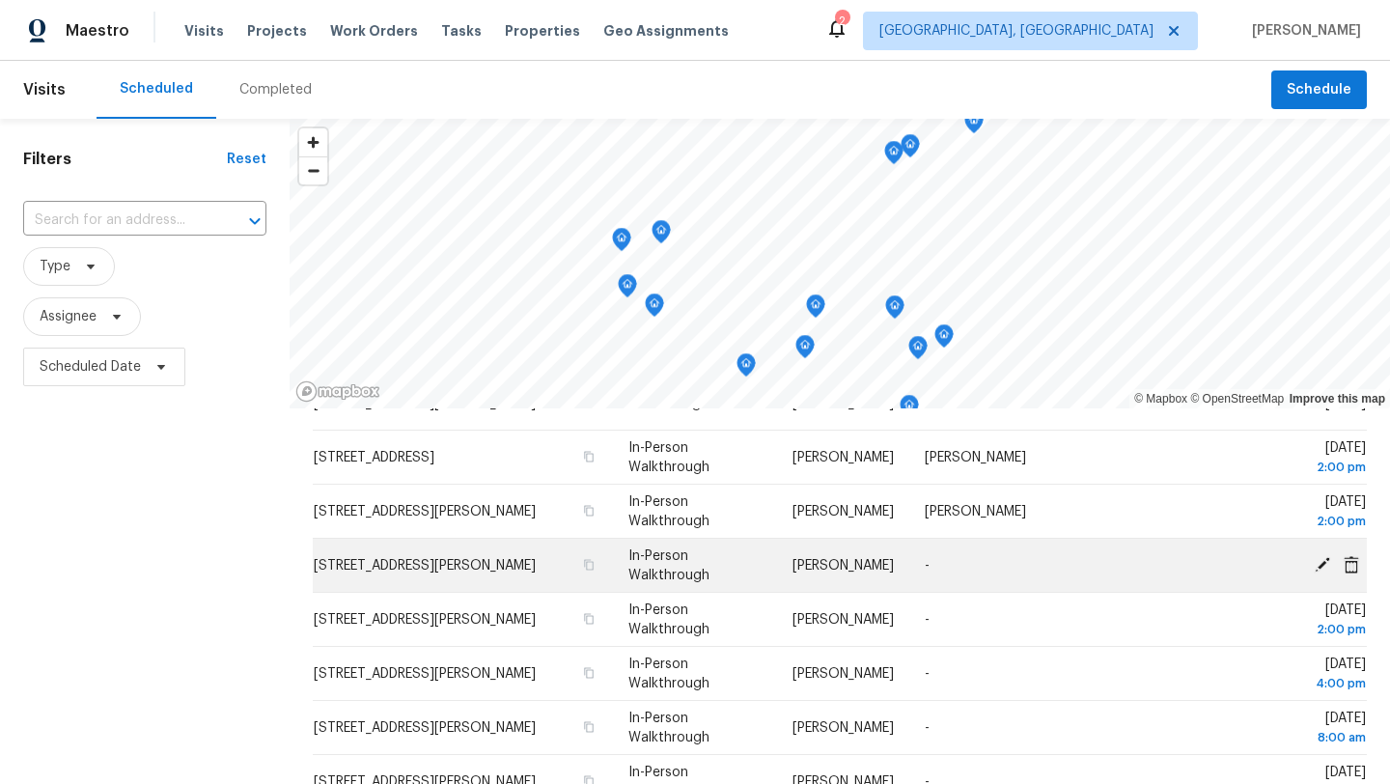
click at [1317, 566] on icon at bounding box center [1321, 563] width 15 height 15
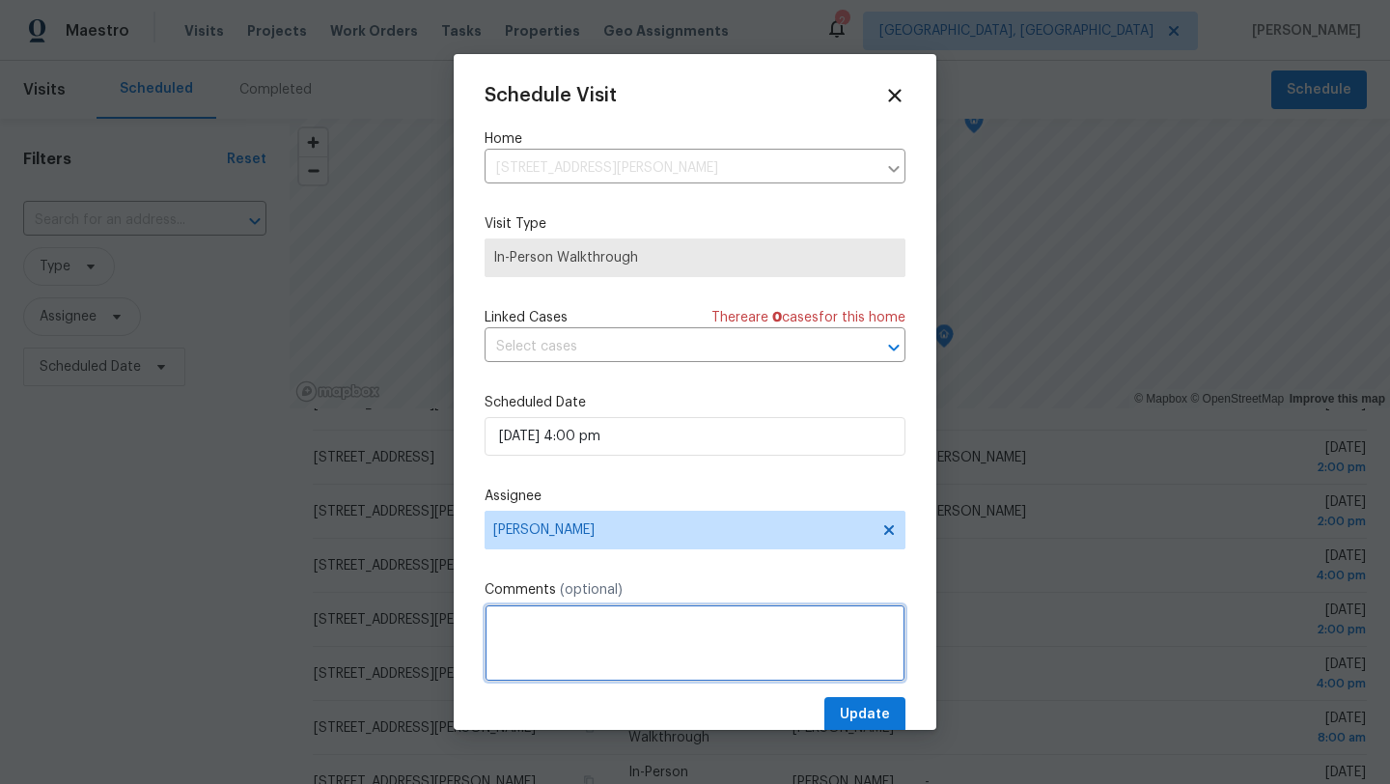
click at [574, 617] on textarea at bounding box center [694, 642] width 421 height 77
type textarea "[PERSON_NAME]"
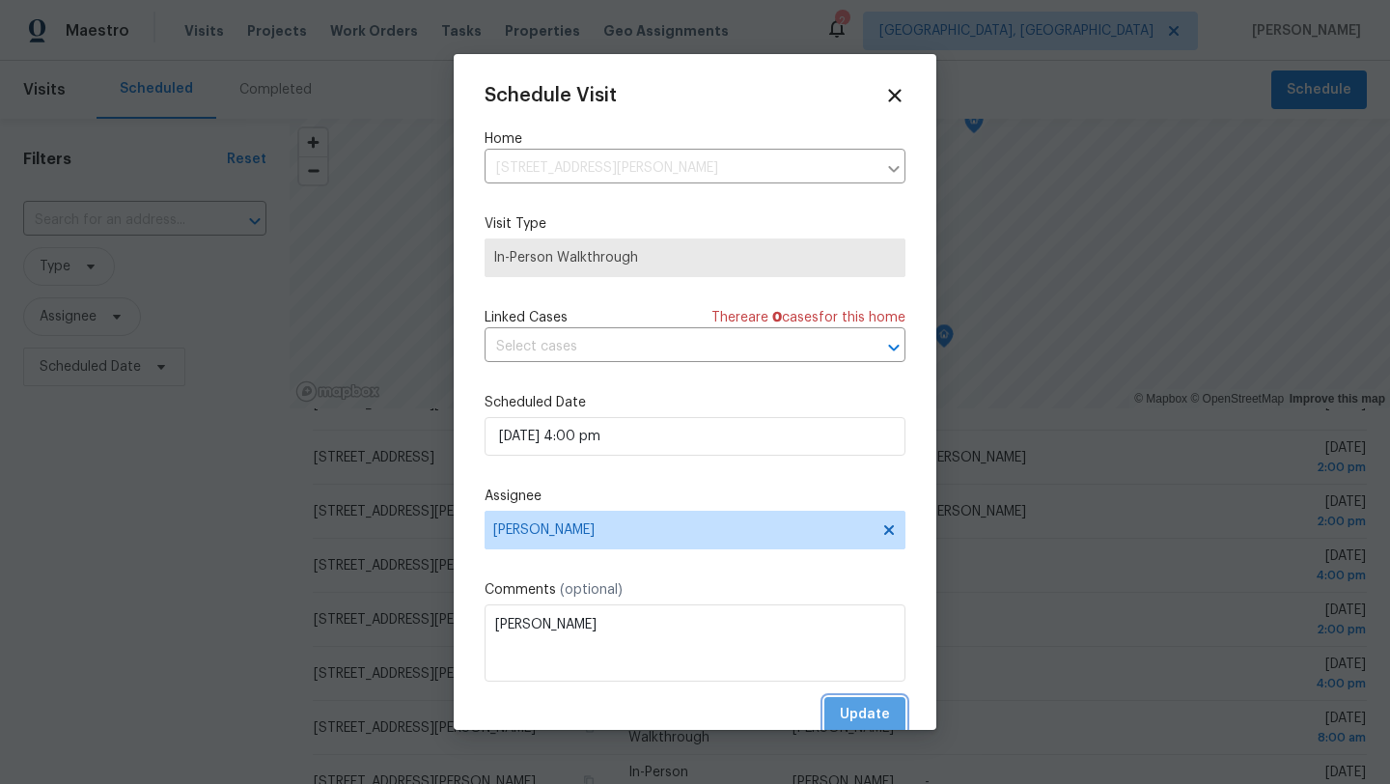
click at [880, 711] on span "Update" at bounding box center [865, 715] width 50 height 24
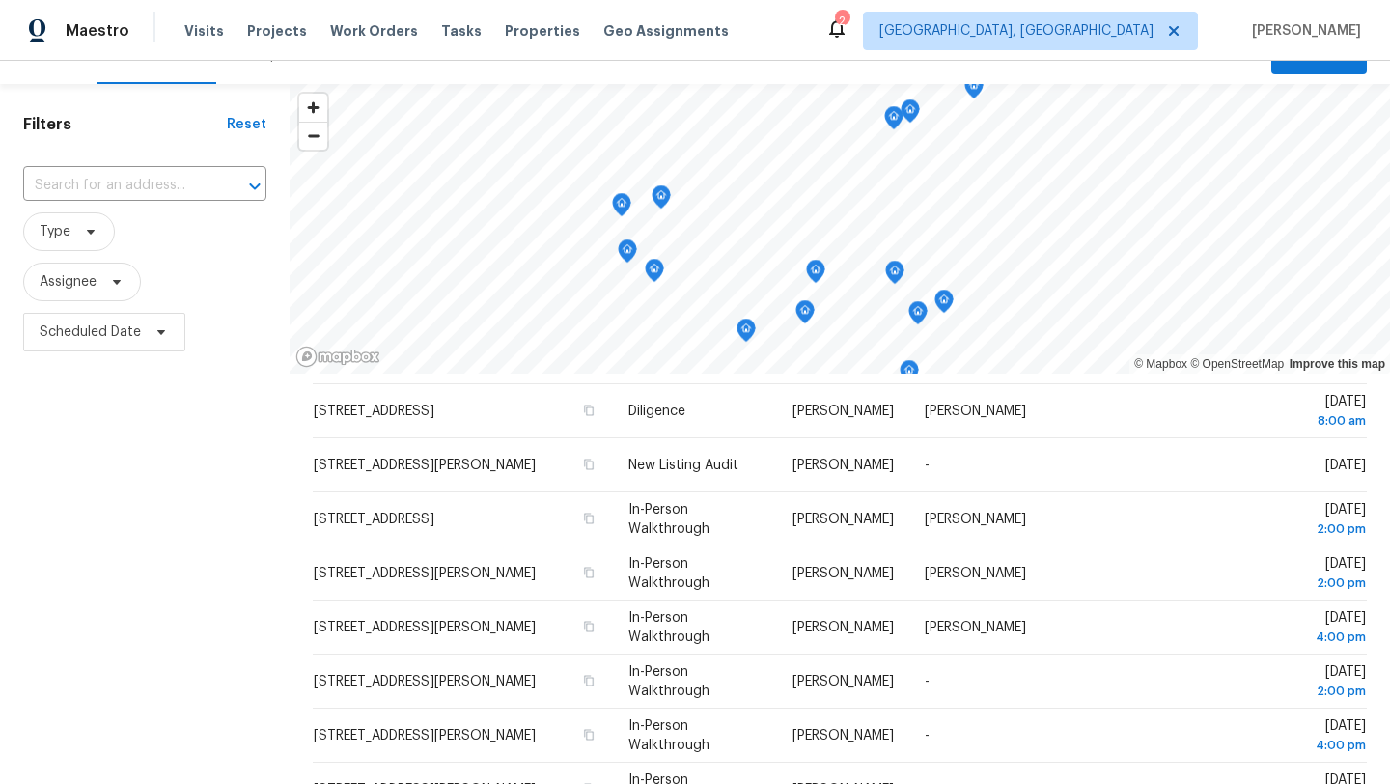
scroll to position [229, 0]
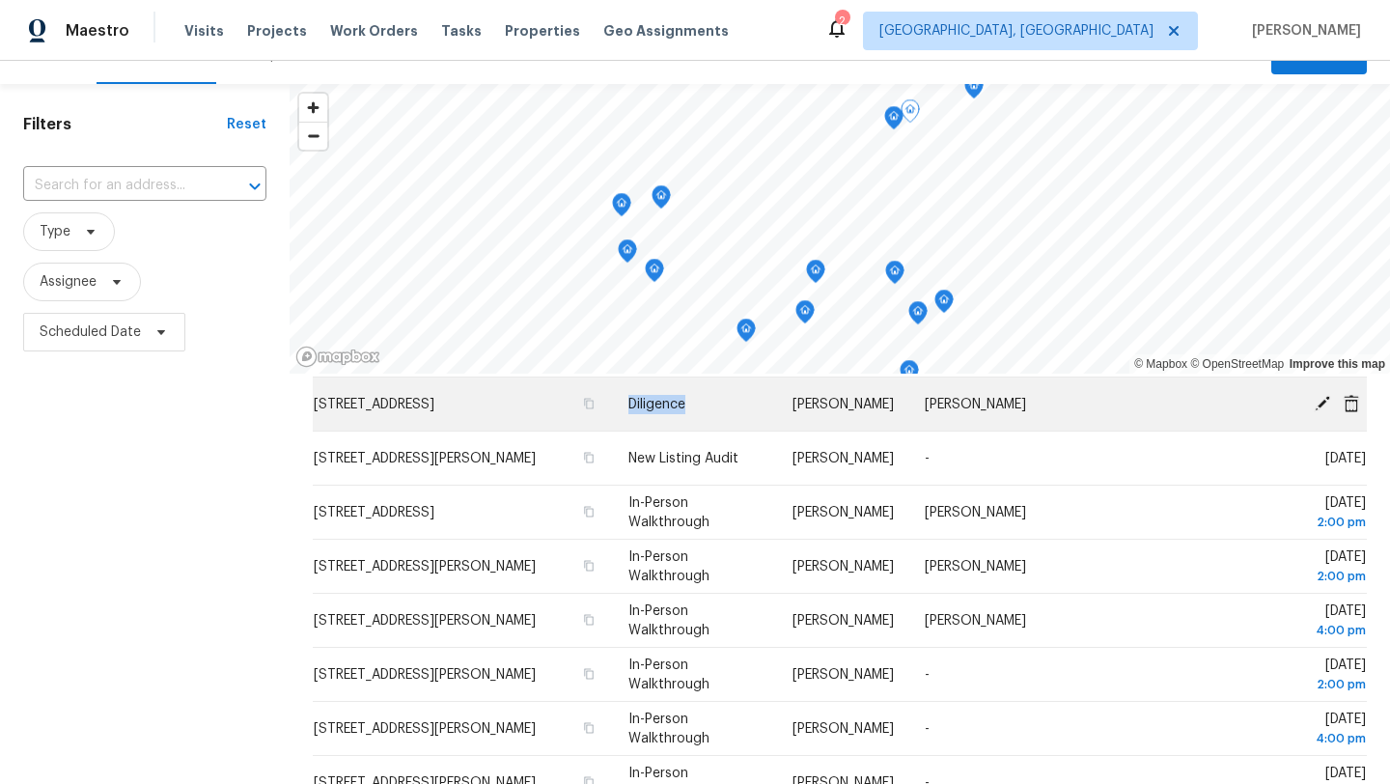
drag, startPoint x: 622, startPoint y: 402, endPoint x: 698, endPoint y: 396, distance: 75.6
click at [698, 396] on td "Diligence" at bounding box center [695, 404] width 164 height 54
